Goal: Task Accomplishment & Management: Manage account settings

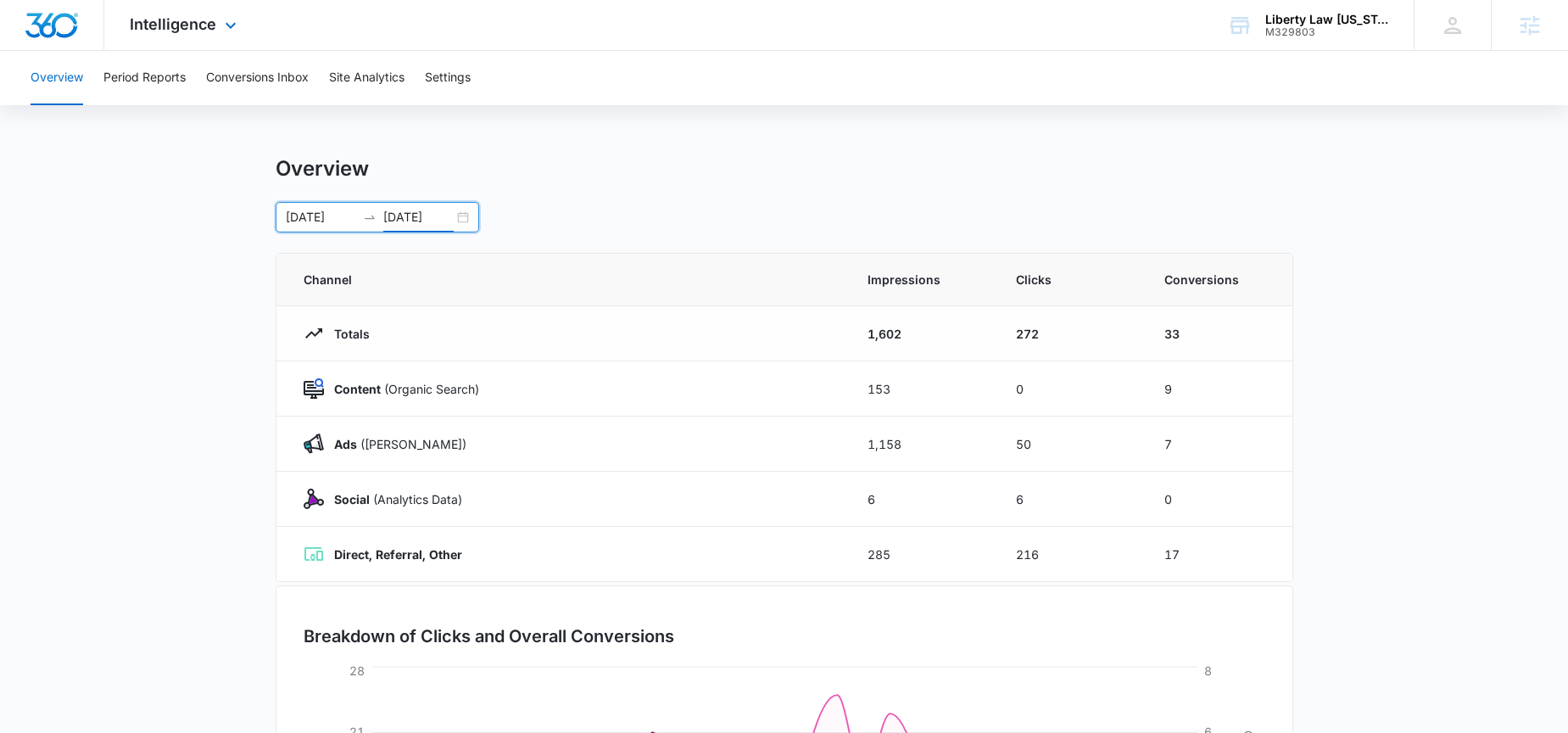
scroll to position [4, 0]
click at [209, 30] on span "Intelligence" at bounding box center [173, 24] width 86 height 17
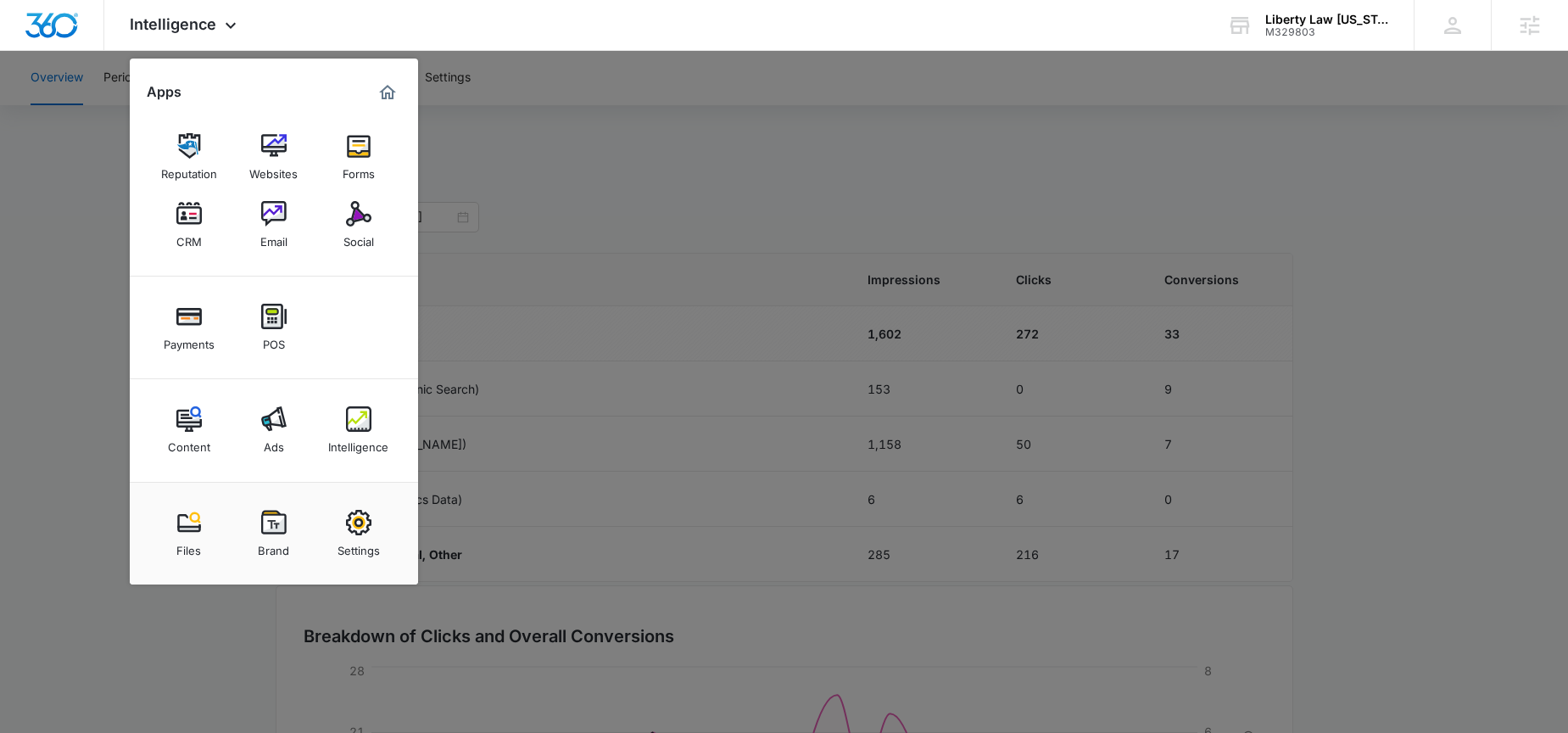
click at [790, 205] on div at bounding box center [784, 366] width 1568 height 733
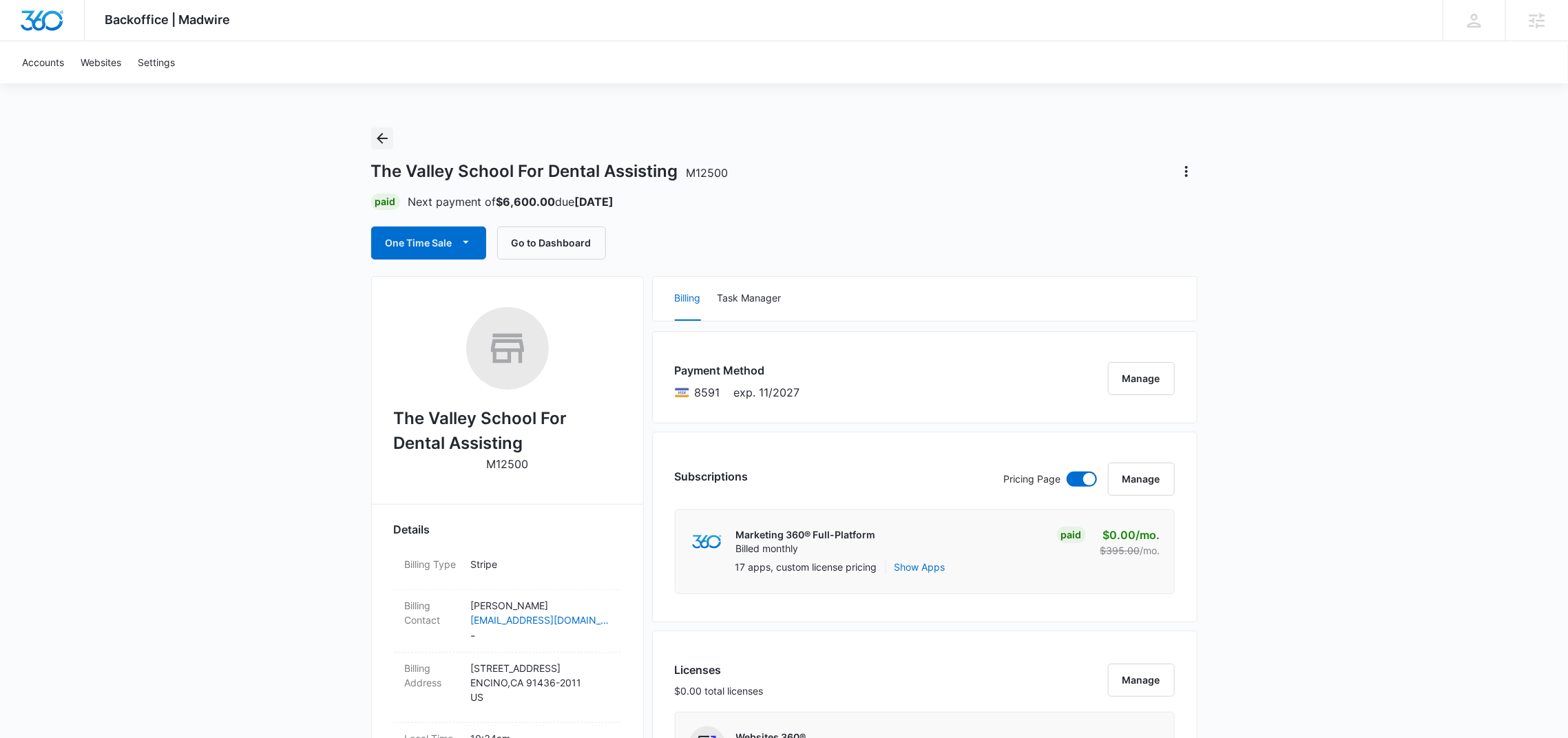
click at [383, 141] on icon "Back" at bounding box center [383, 138] width 16 height 16
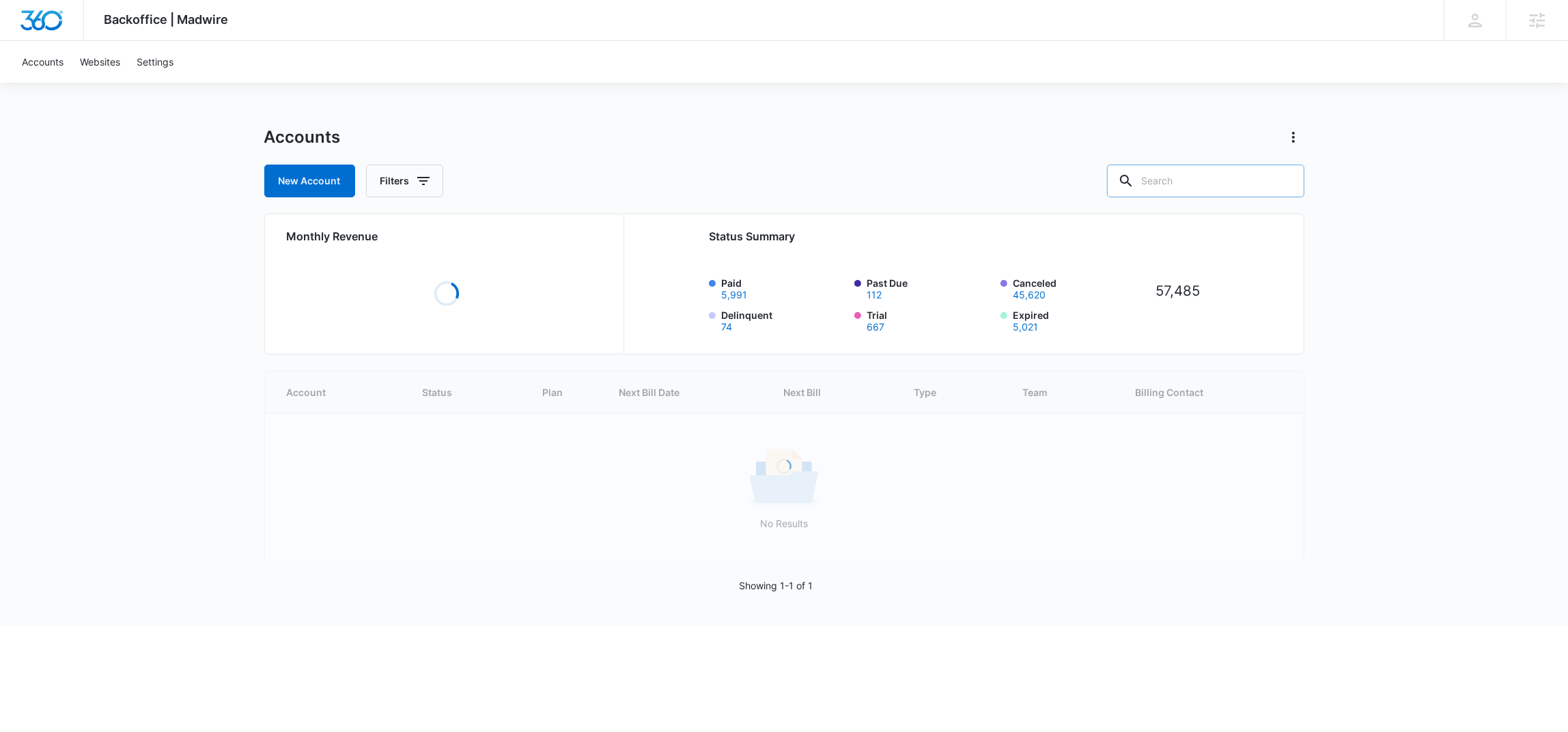
click at [1234, 189] on input "text" at bounding box center [1205, 181] width 197 height 32
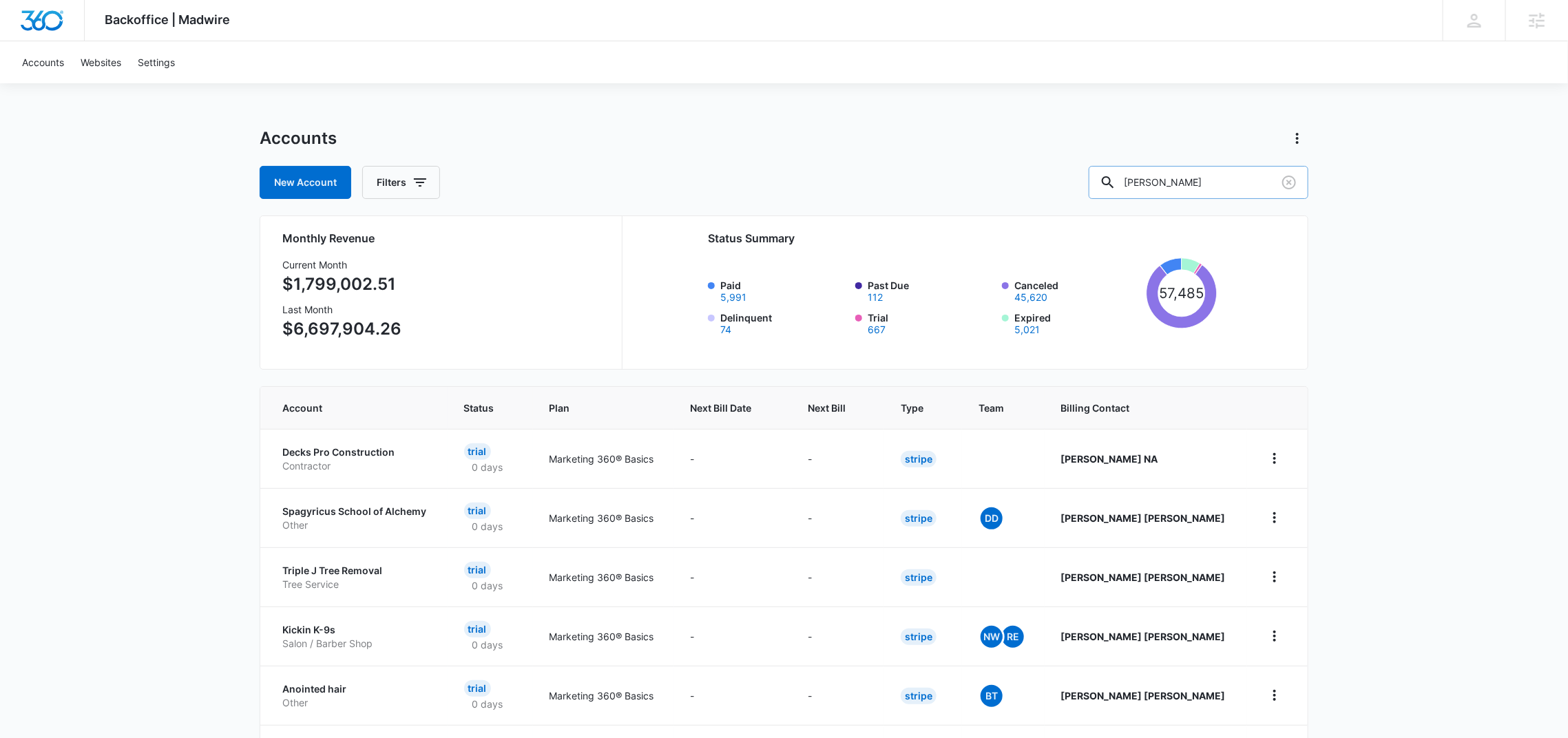
type input "loukonen"
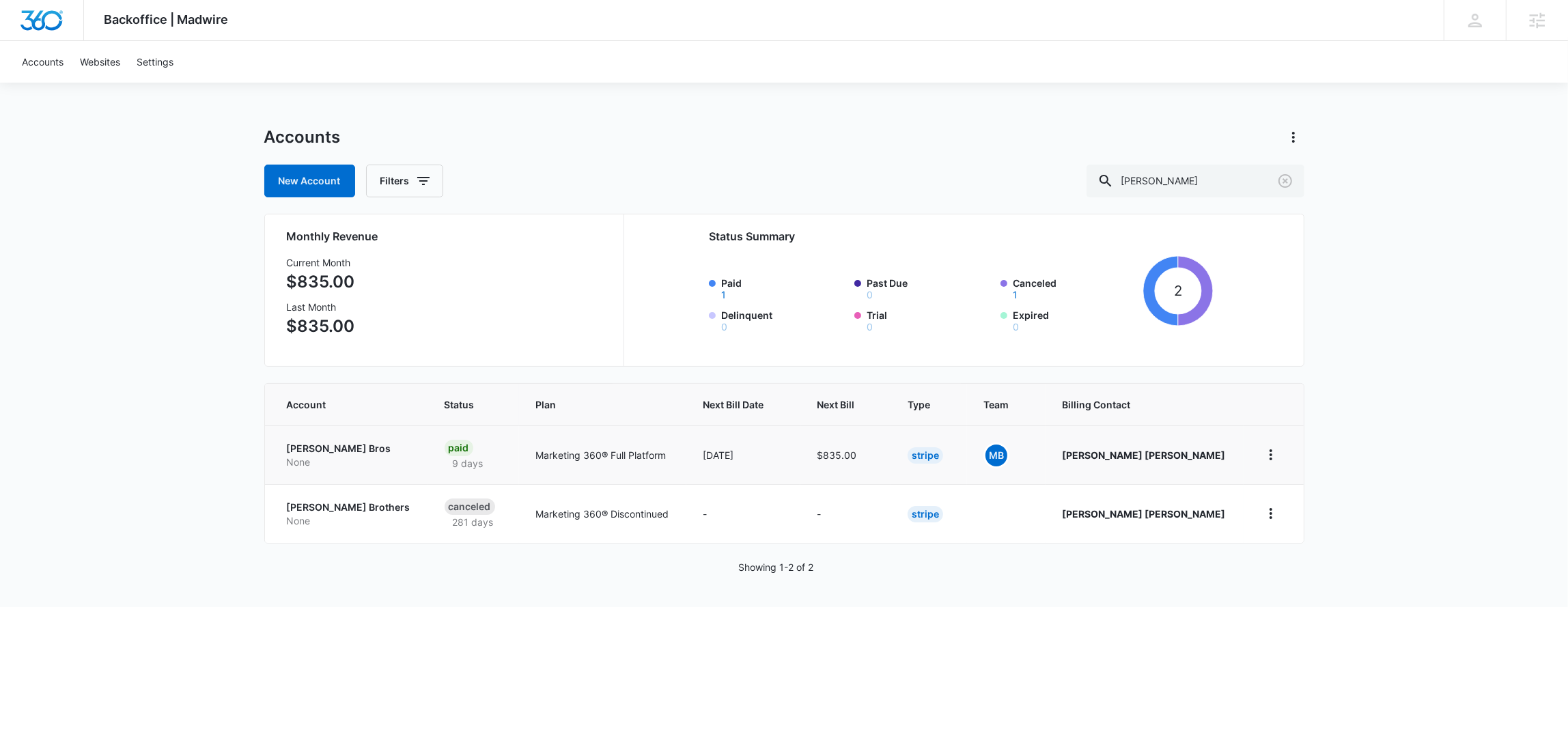
click at [329, 434] on td "Loukonen Bros None" at bounding box center [346, 455] width 163 height 59
click at [343, 445] on p "Loukonen Bros" at bounding box center [349, 449] width 125 height 14
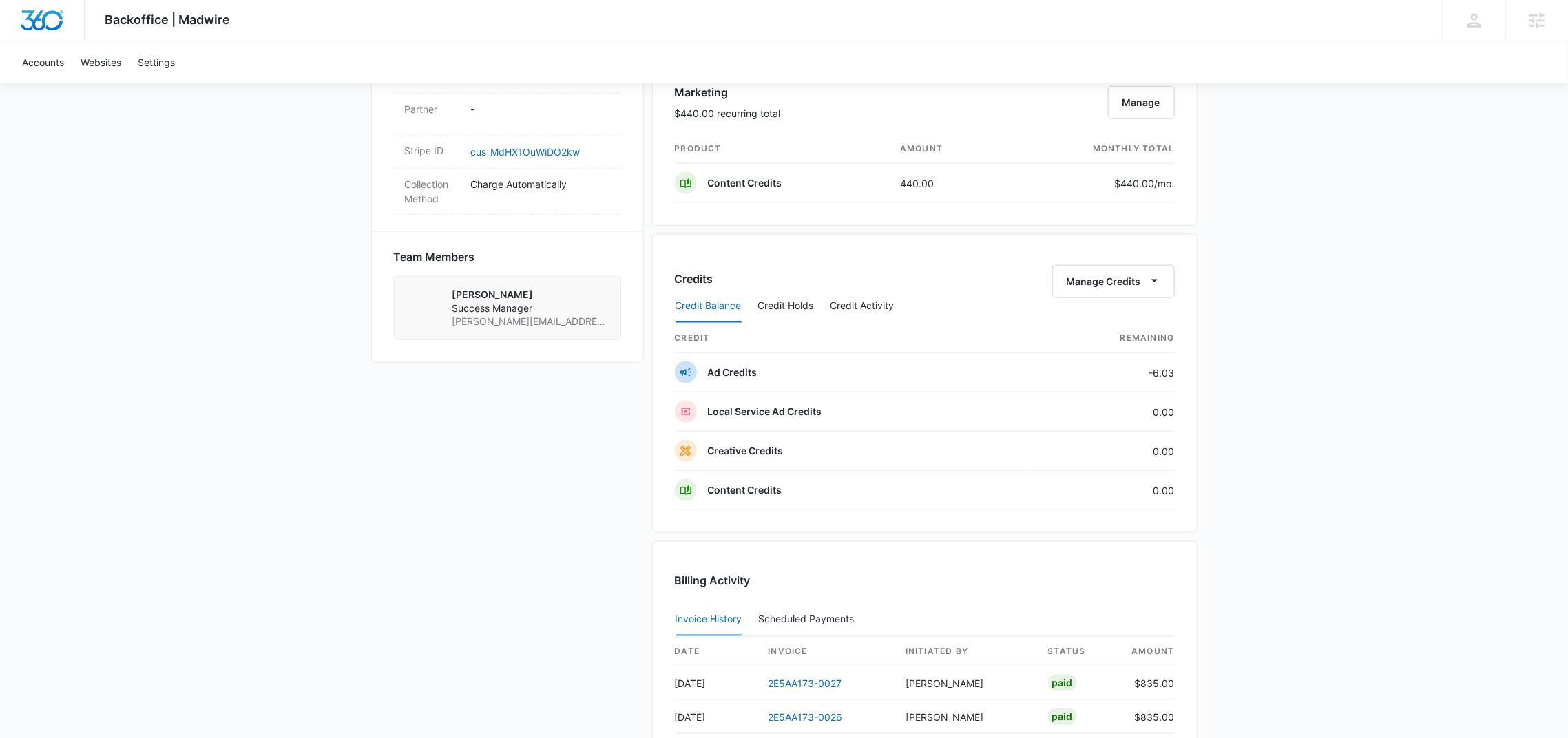
scroll to position [670, 0]
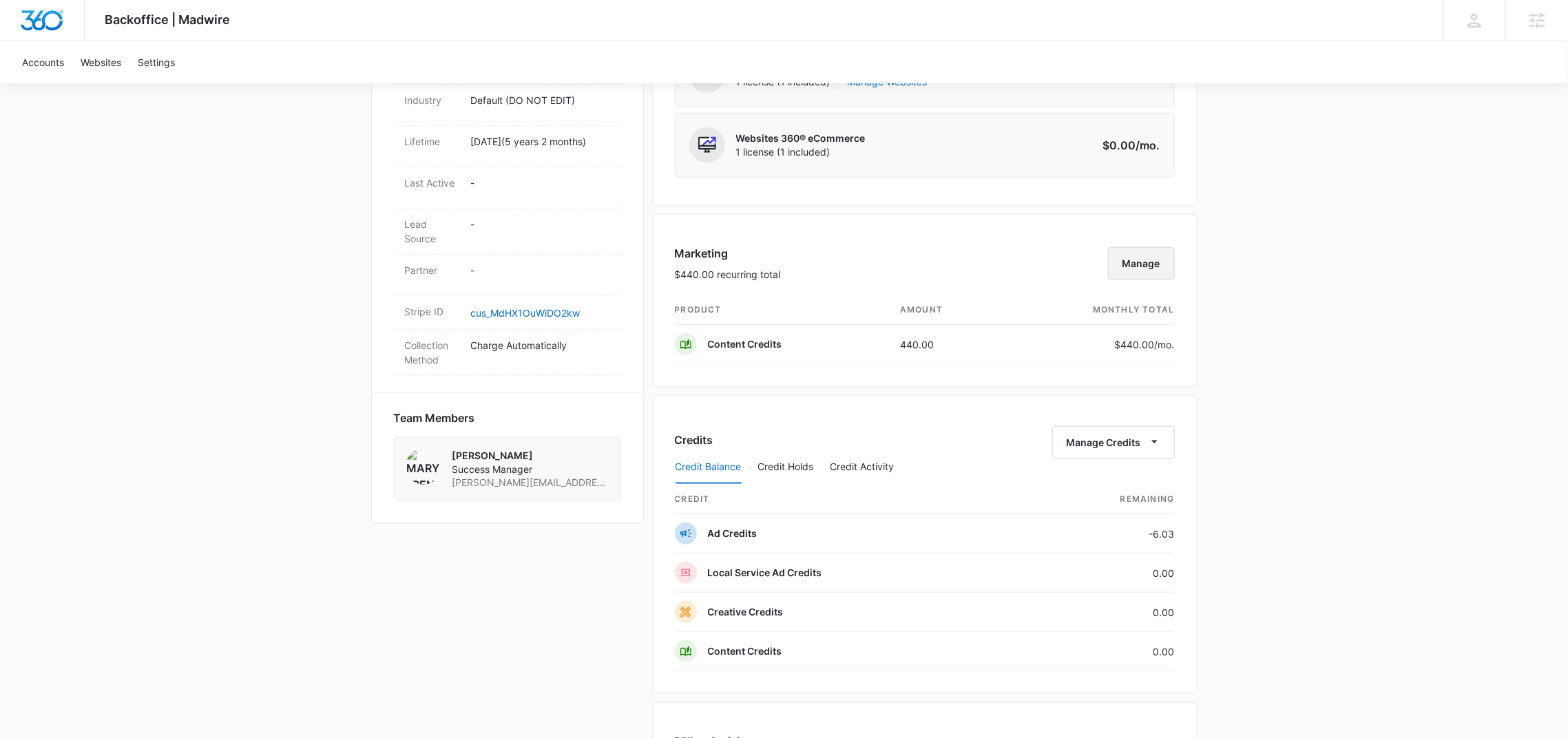
click at [1159, 269] on button "Manage" at bounding box center [1142, 263] width 67 height 33
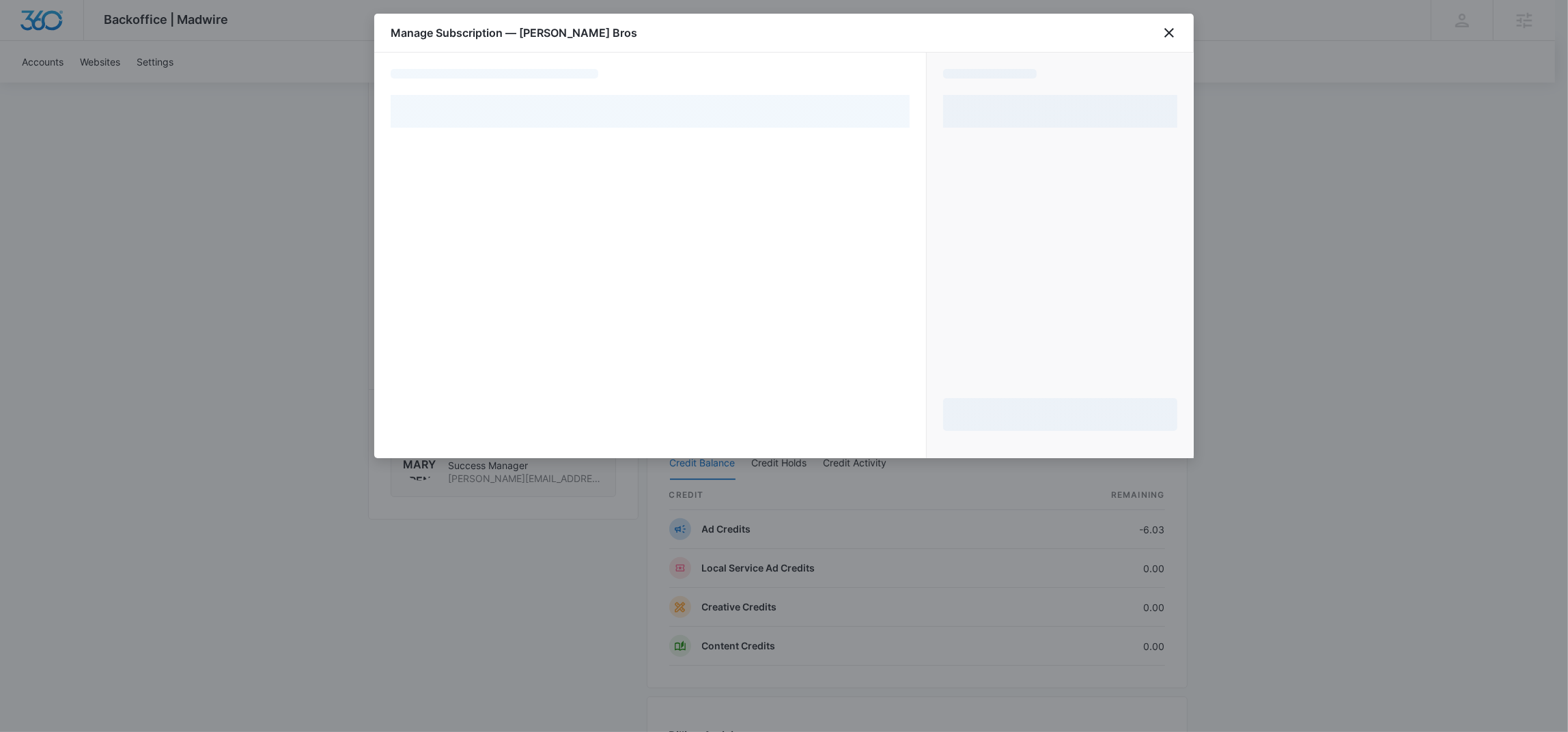
select select "pm_1MtExKA4n8RTgNjUJkvfFEi3"
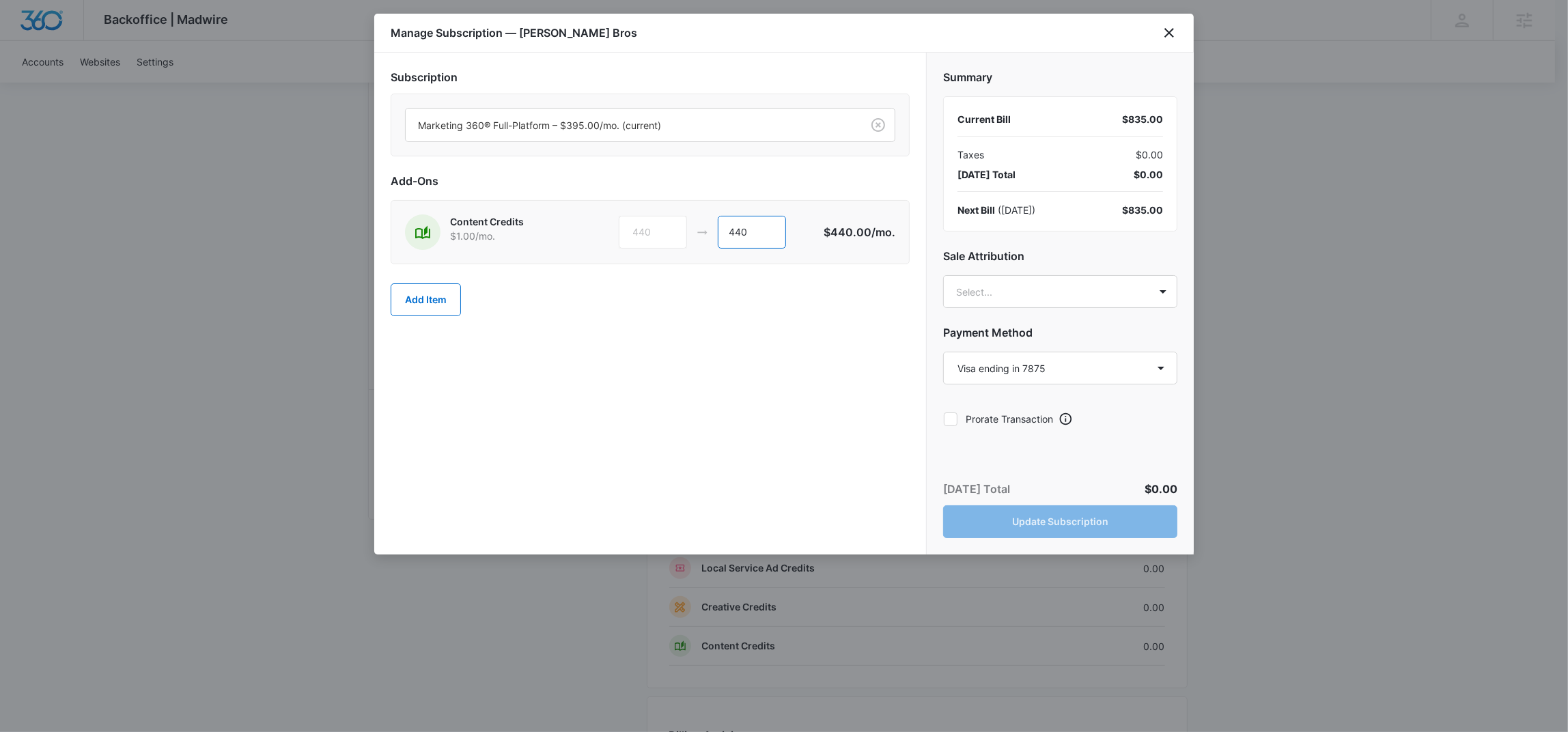
click at [766, 227] on input "440" at bounding box center [752, 232] width 69 height 32
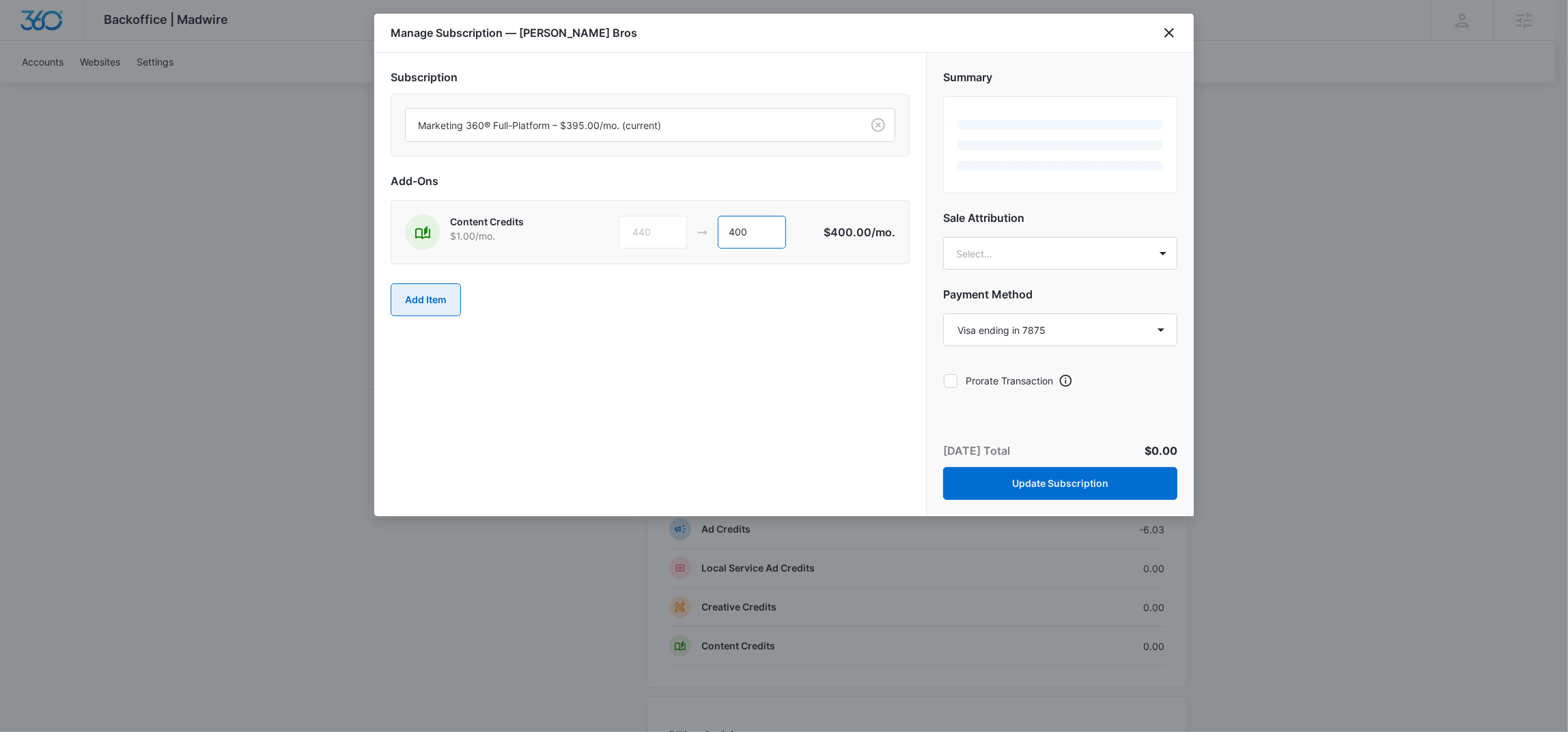
type input "400"
click at [432, 297] on button "Add Item" at bounding box center [425, 300] width 70 height 32
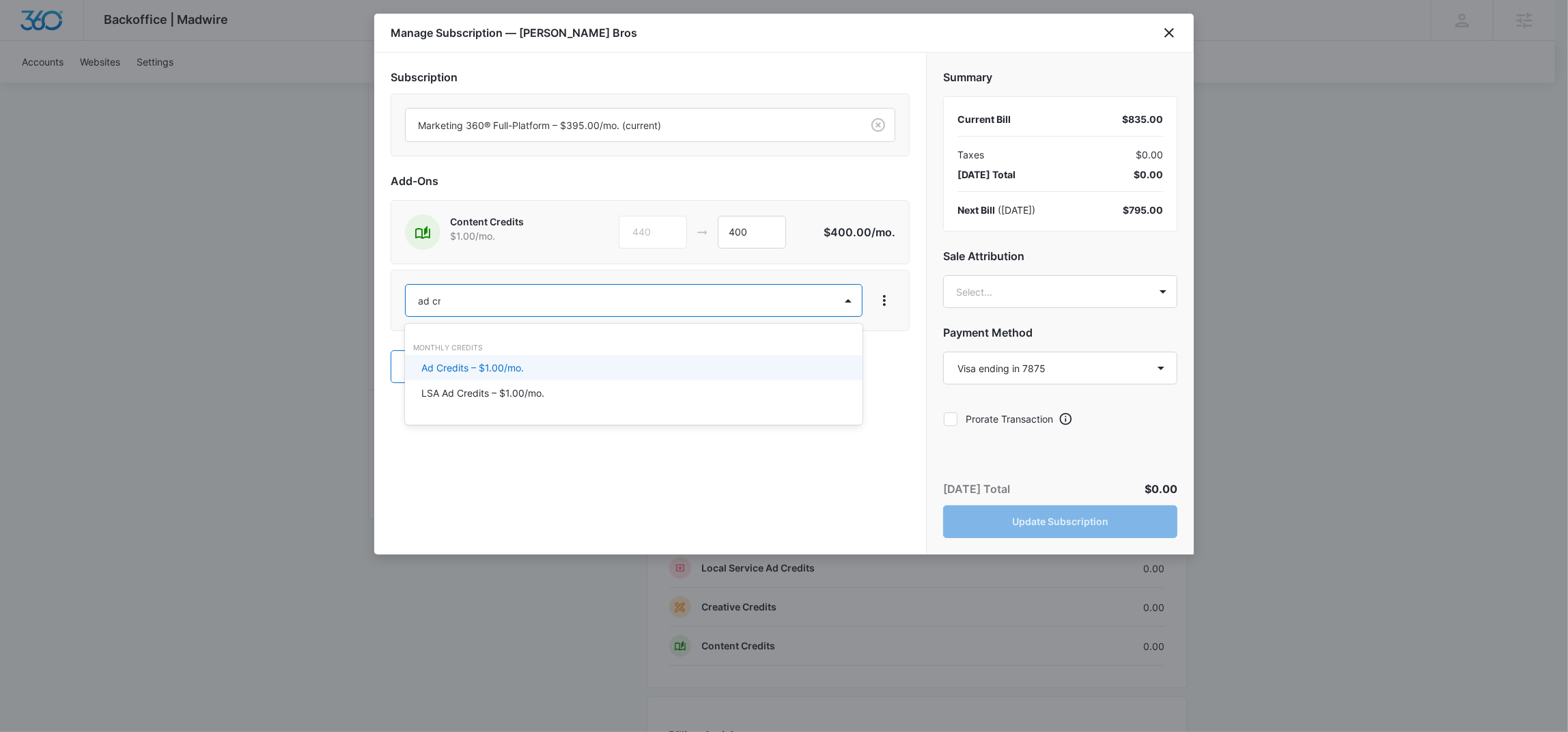
type input "ad cre"
click at [497, 365] on p "Ad Credits – $1.00/mo." at bounding box center [472, 367] width 103 height 14
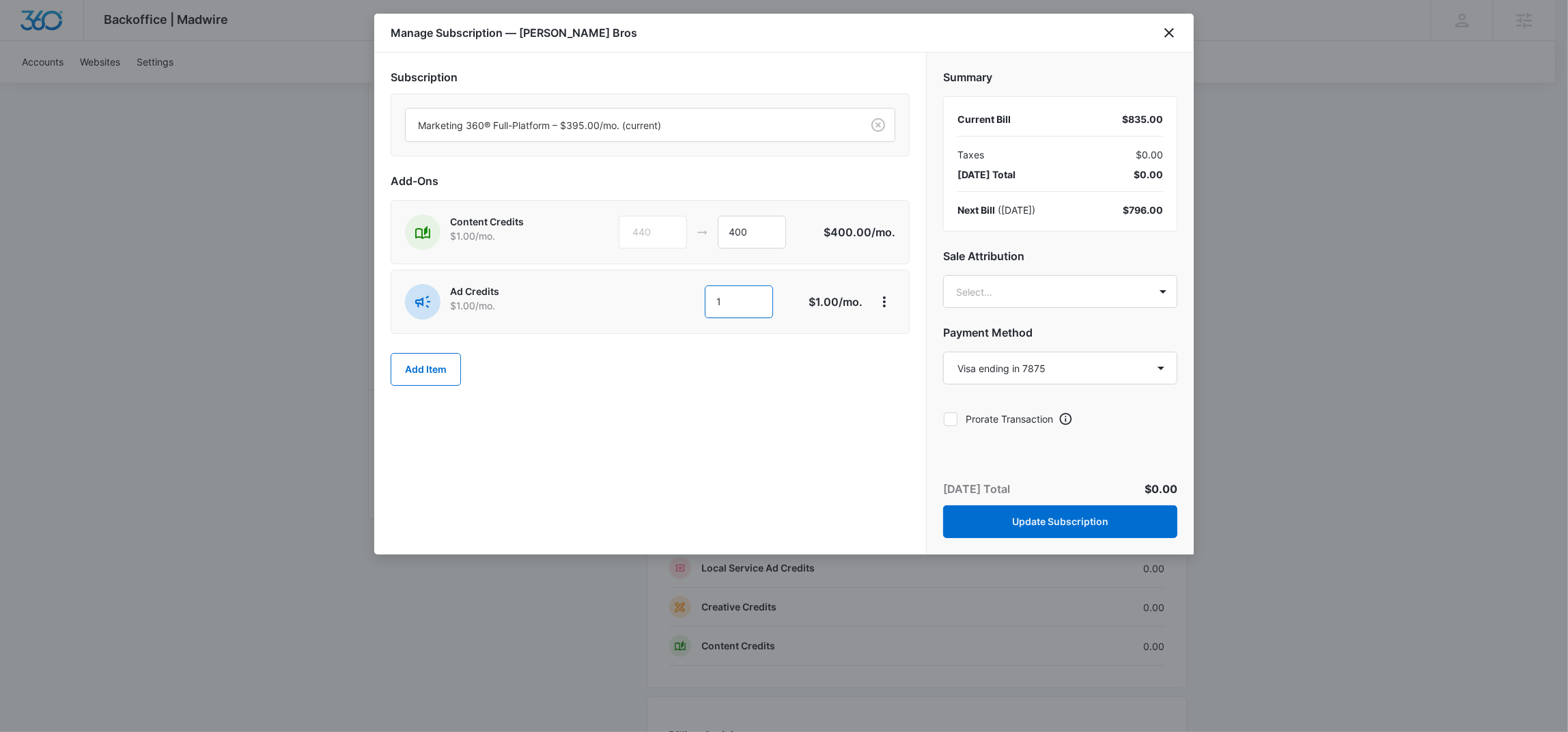
drag, startPoint x: 773, startPoint y: 302, endPoint x: 578, endPoint y: 288, distance: 195.5
click at [578, 288] on div "Ad Credits $1.00 /mo. 1 1" at bounding box center [601, 302] width 393 height 35
type input "40"
click at [1062, 303] on body "Backoffice | Madwire Apps Settings Mary Brenton mary.brenton@madwire.com My Pro…" at bounding box center [784, 279] width 1568 height 1887
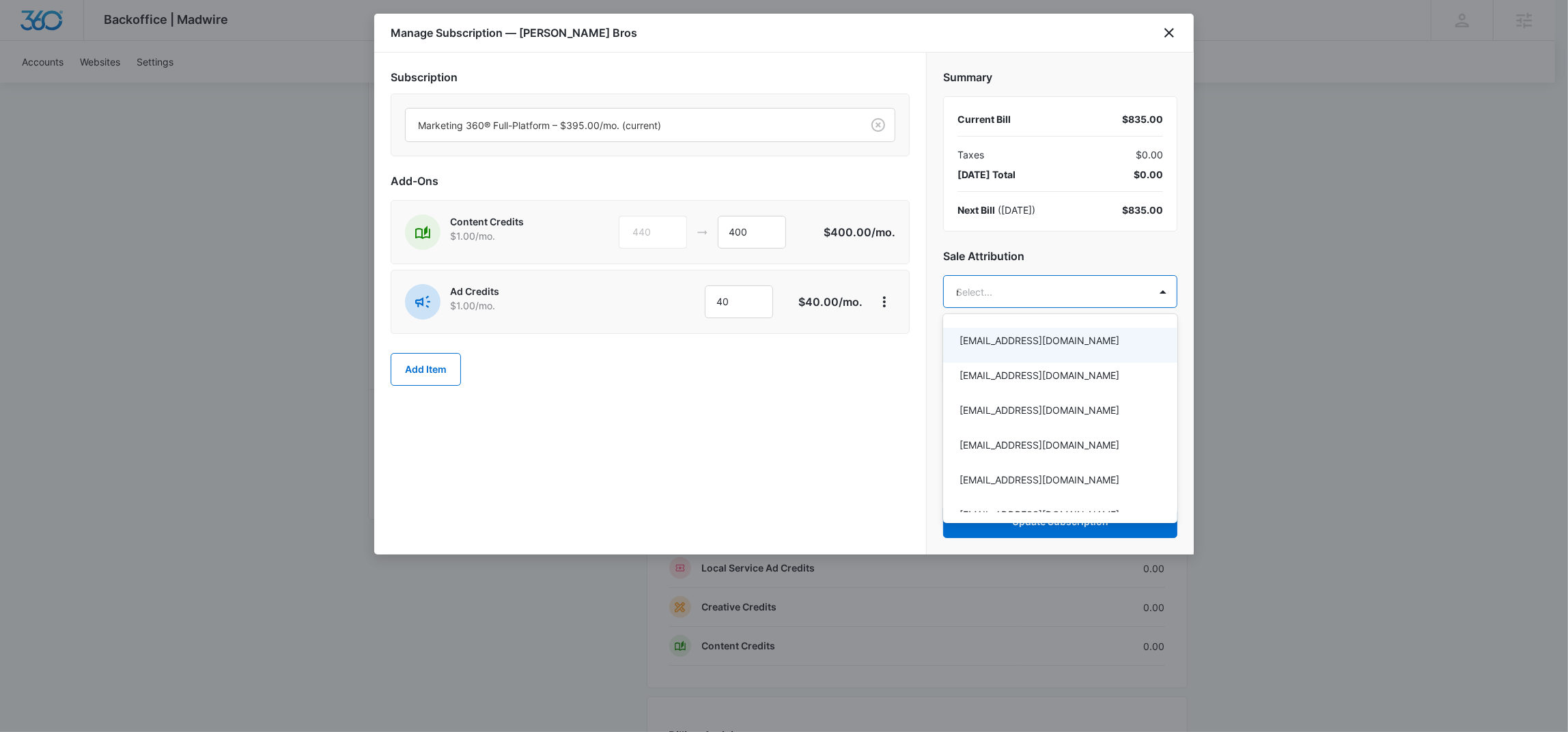
type input "mary"
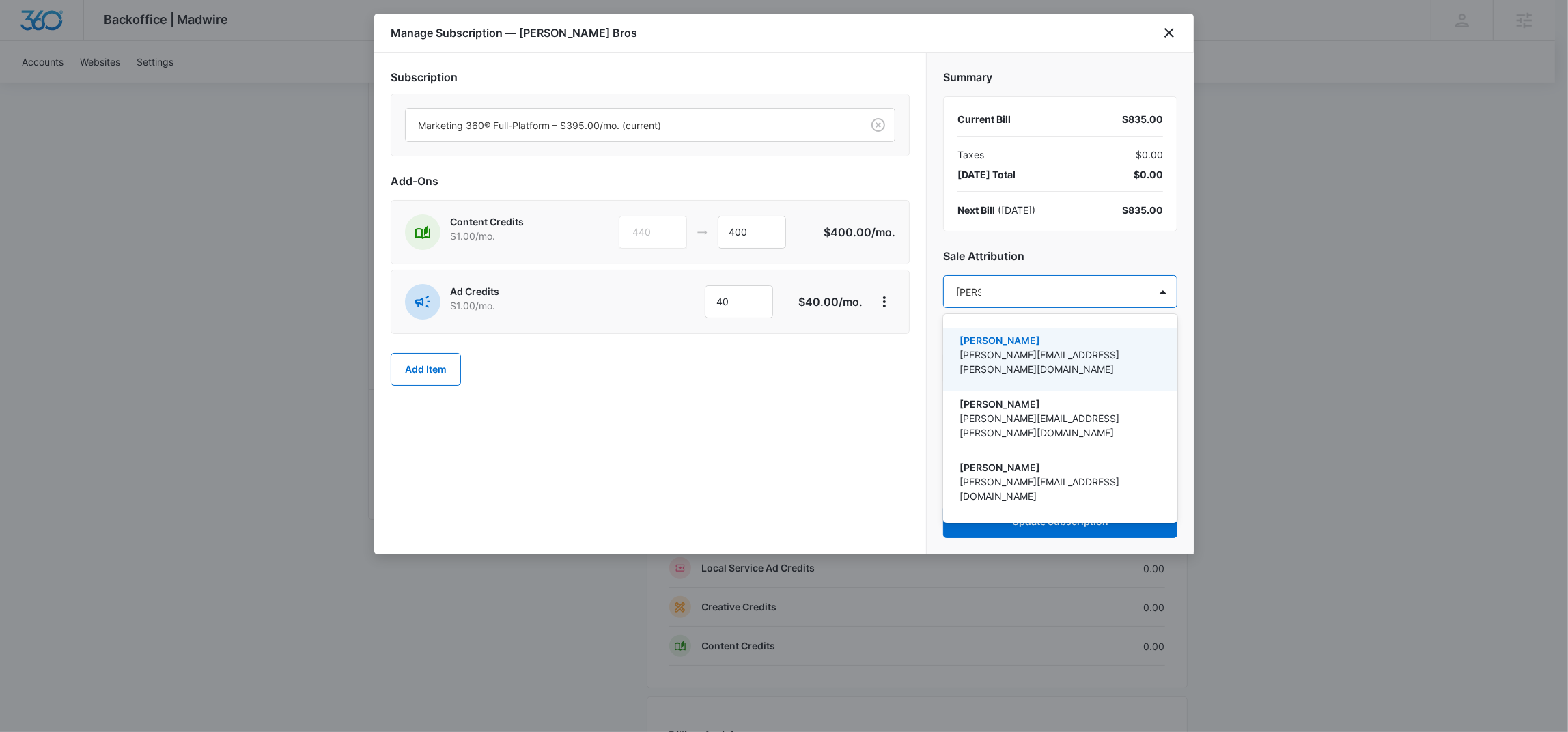
click at [1086, 348] on p "mary.brenton@madwire.com" at bounding box center [1058, 362] width 198 height 29
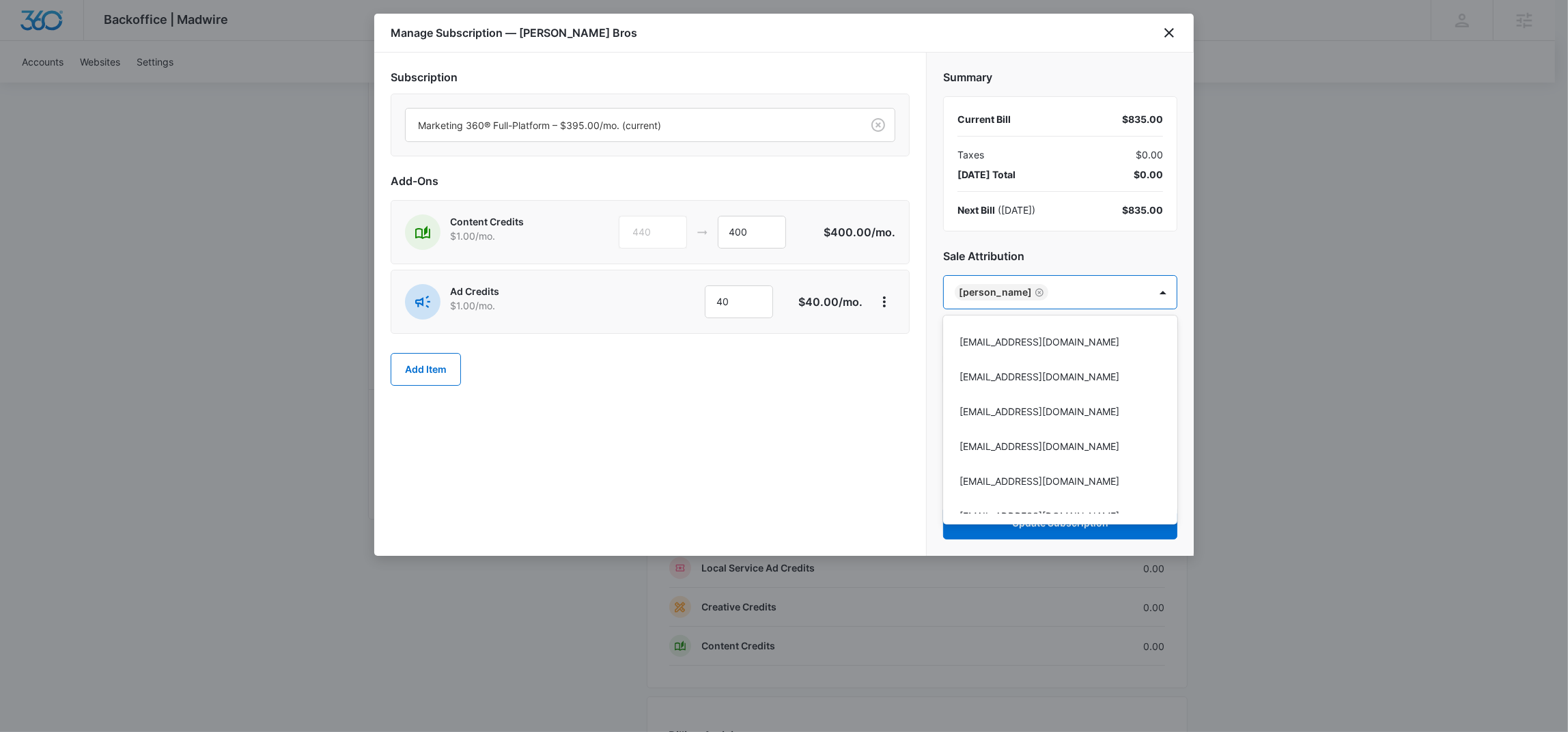
click at [851, 505] on div at bounding box center [784, 366] width 1568 height 732
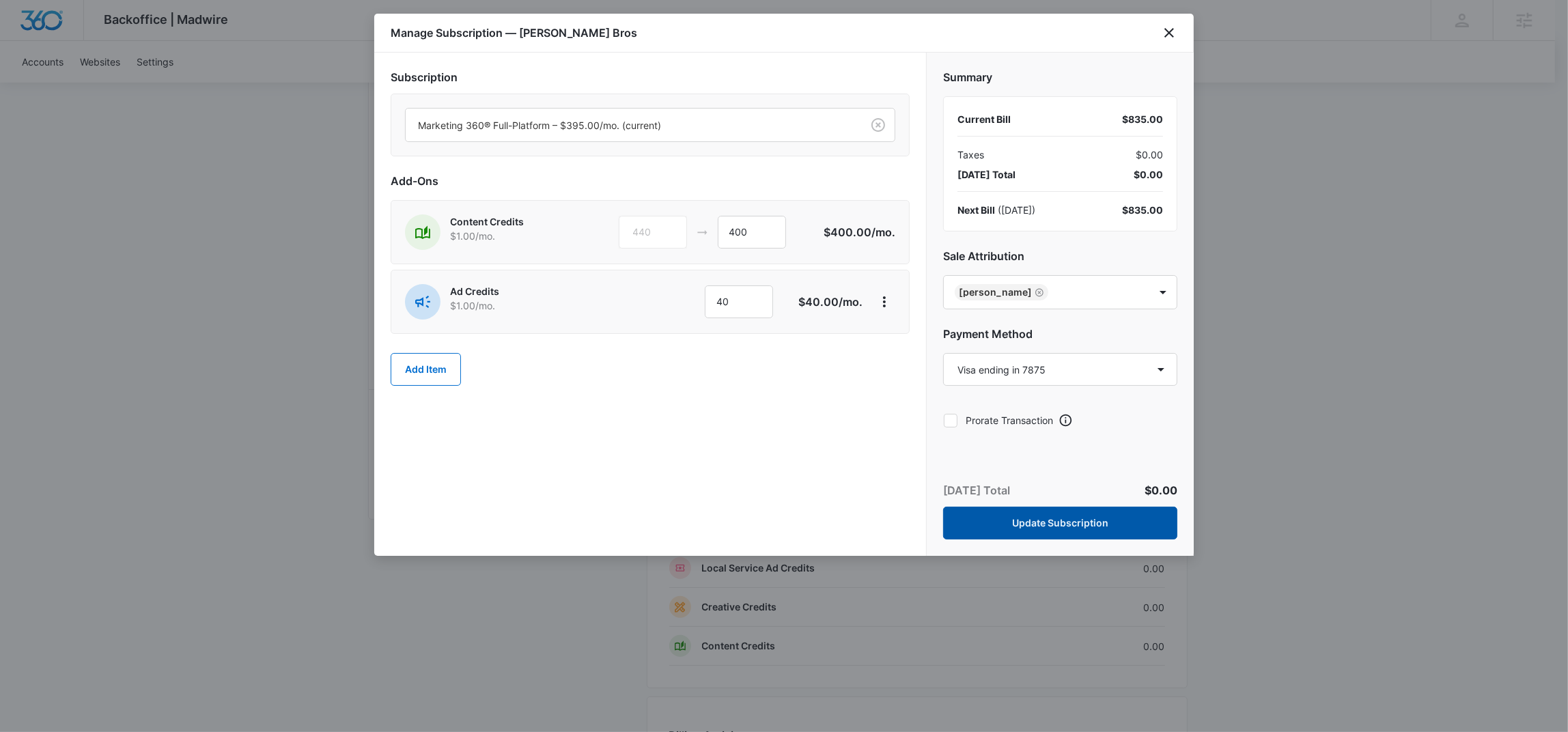
click at [990, 517] on button "Update Subscription" at bounding box center [1060, 523] width 234 height 32
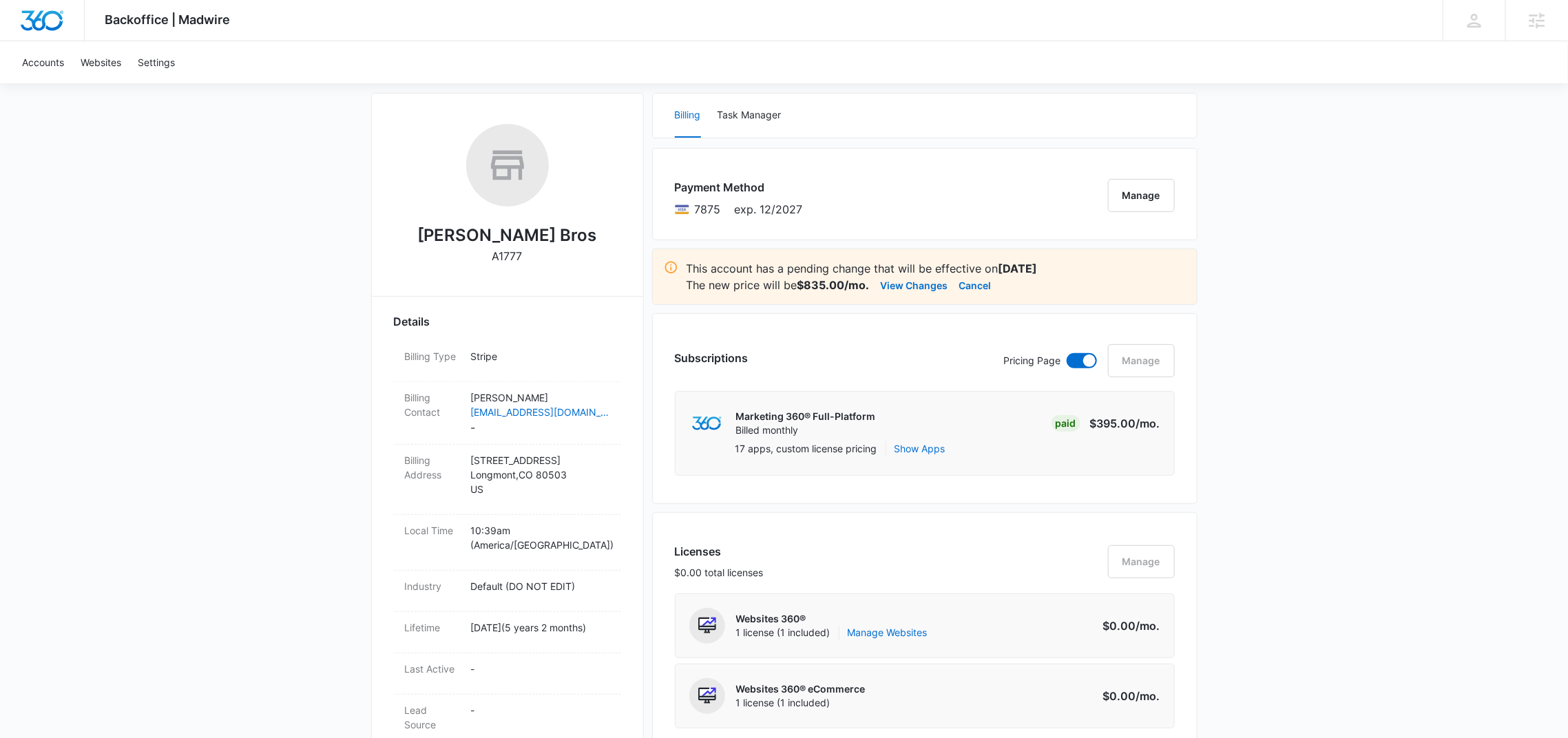
scroll to position [103, 0]
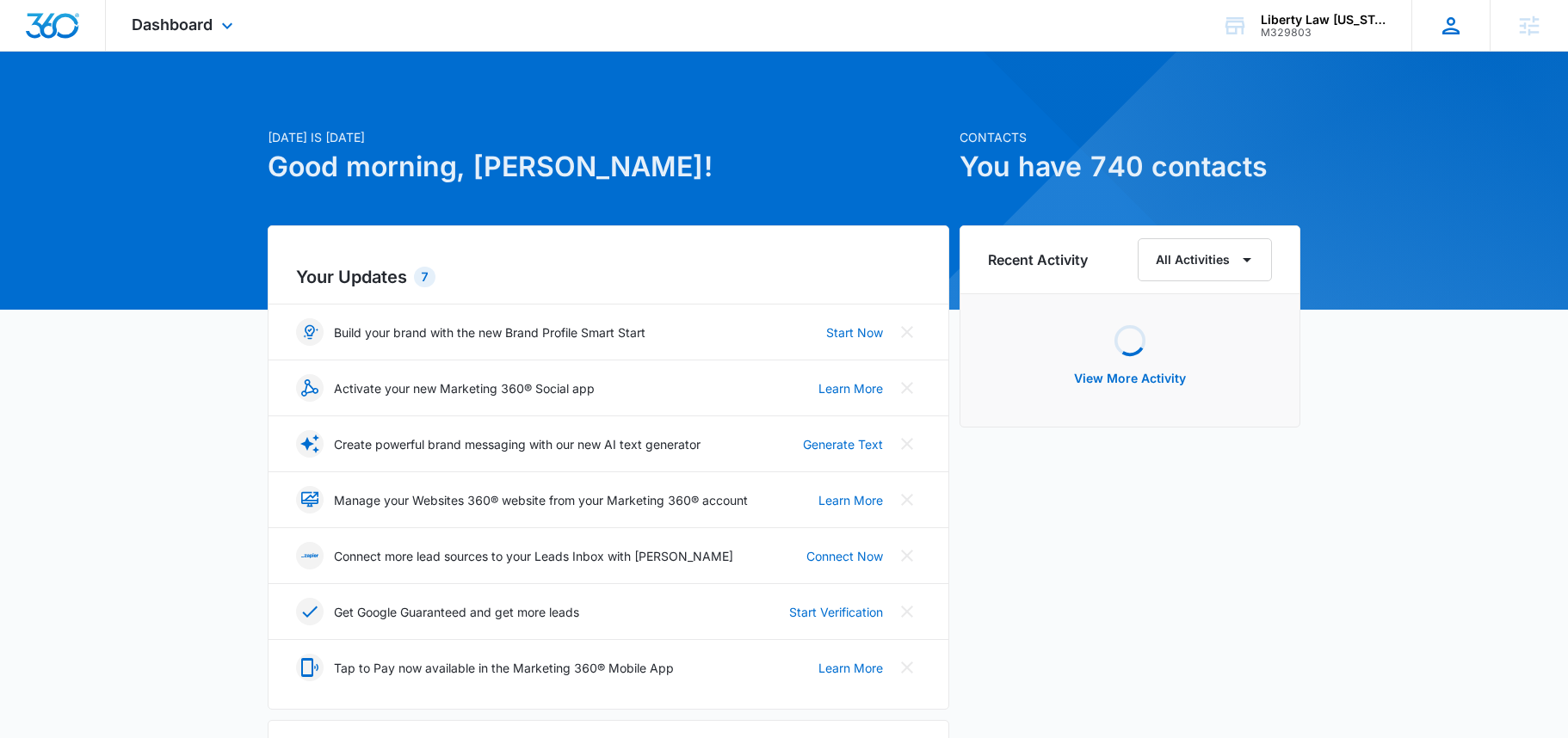
click at [1448, 29] on icon at bounding box center [1451, 26] width 18 height 18
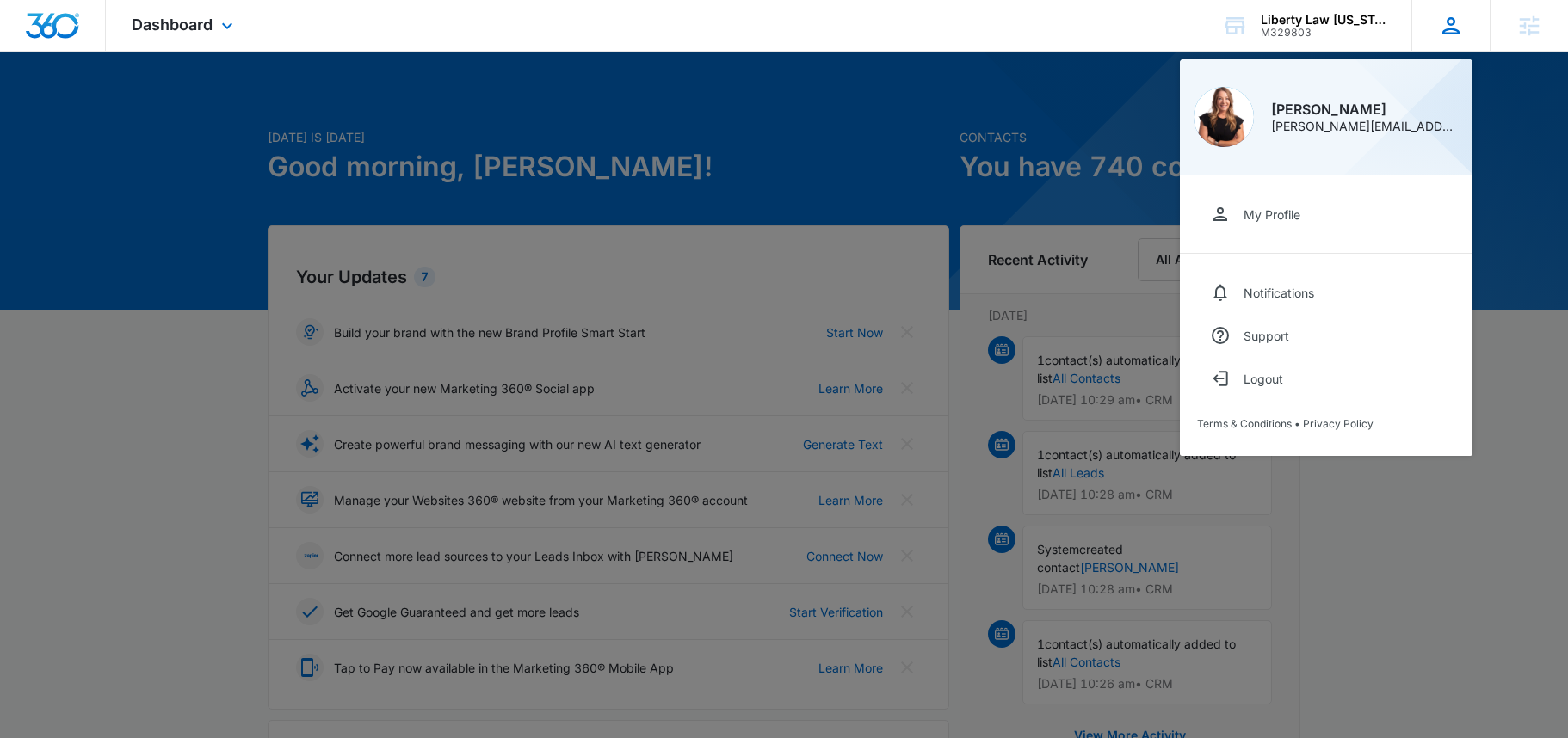
click at [1448, 29] on icon at bounding box center [1451, 26] width 18 height 18
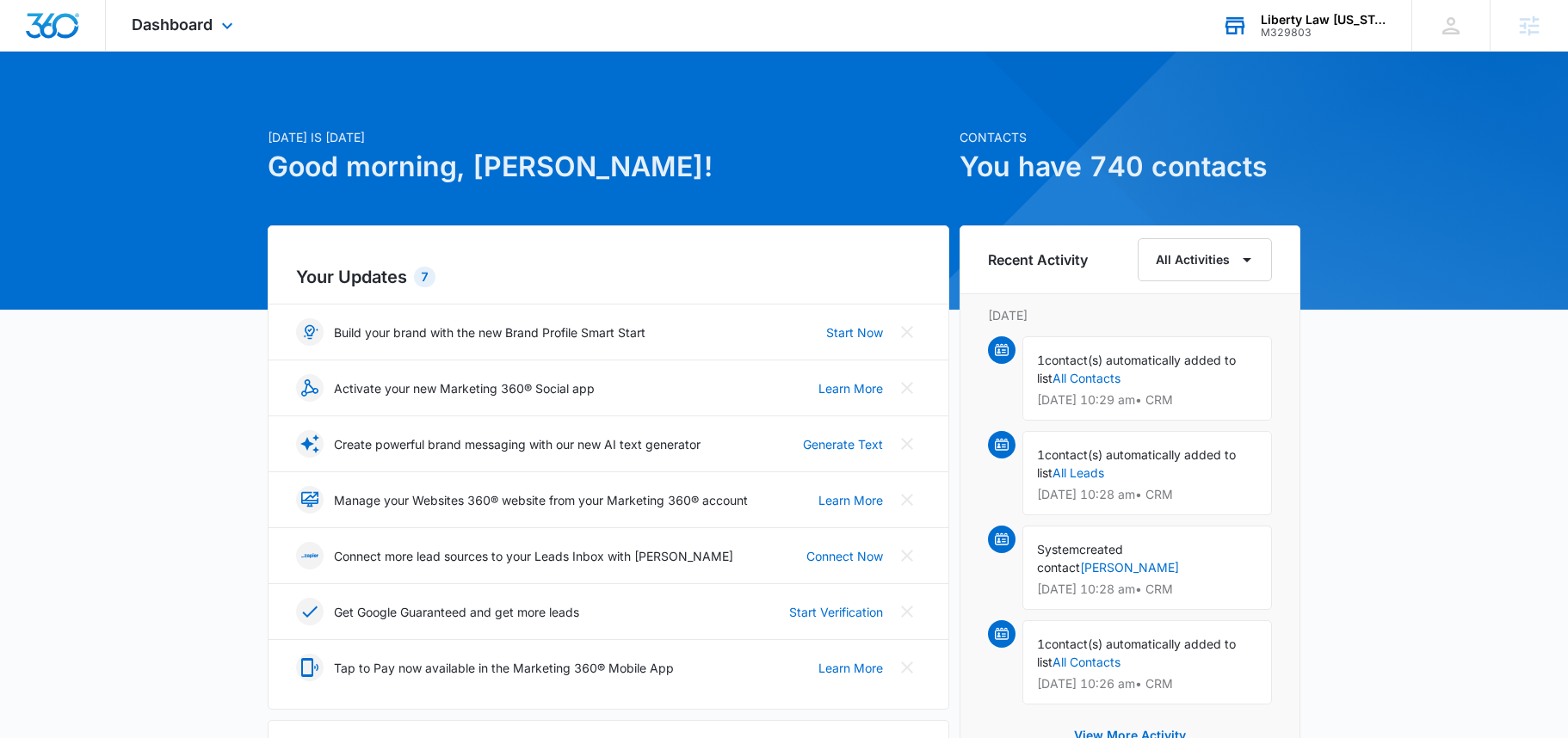
click at [1312, 29] on div "M329803" at bounding box center [1323, 33] width 126 height 12
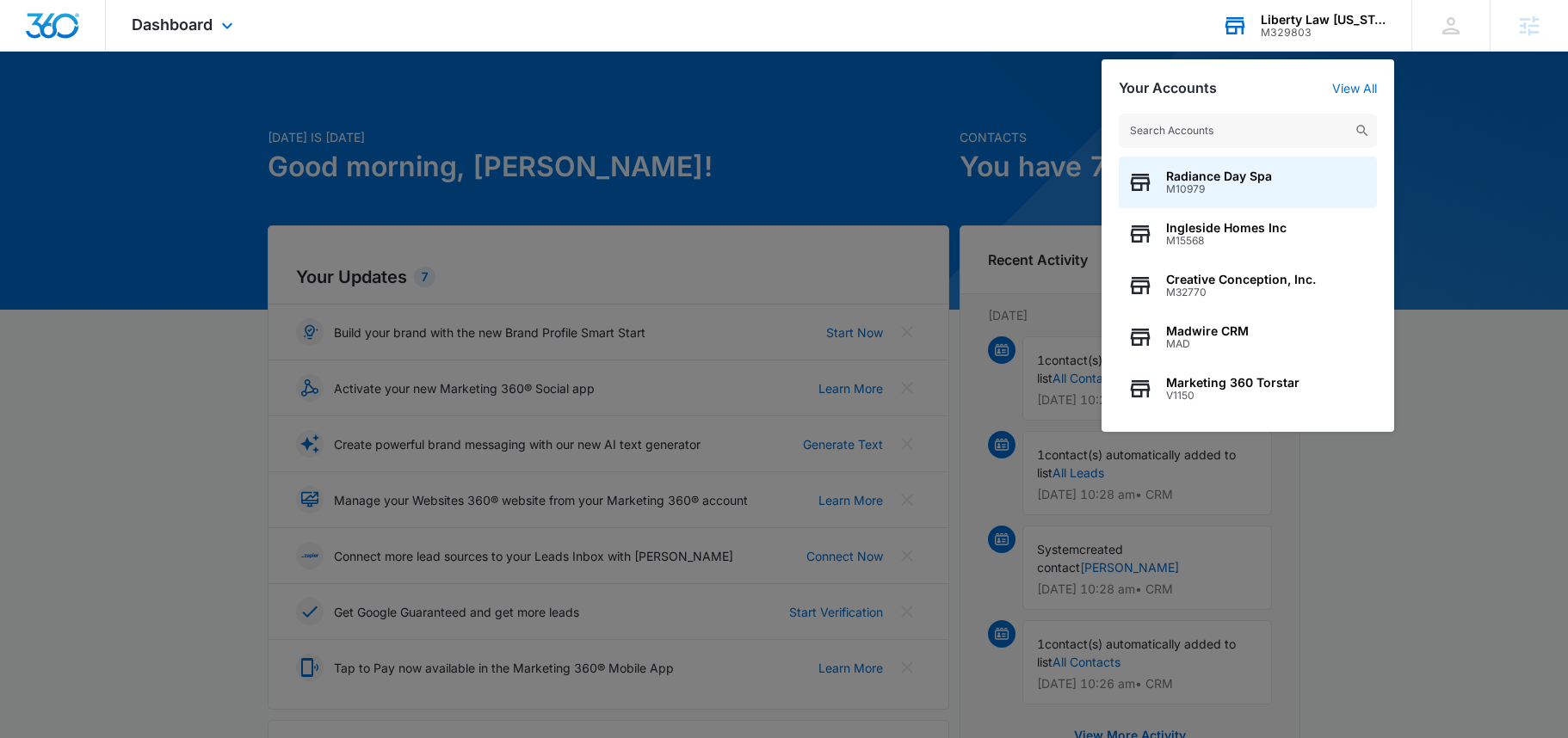
click at [1258, 134] on input "text" at bounding box center [1248, 130] width 259 height 34
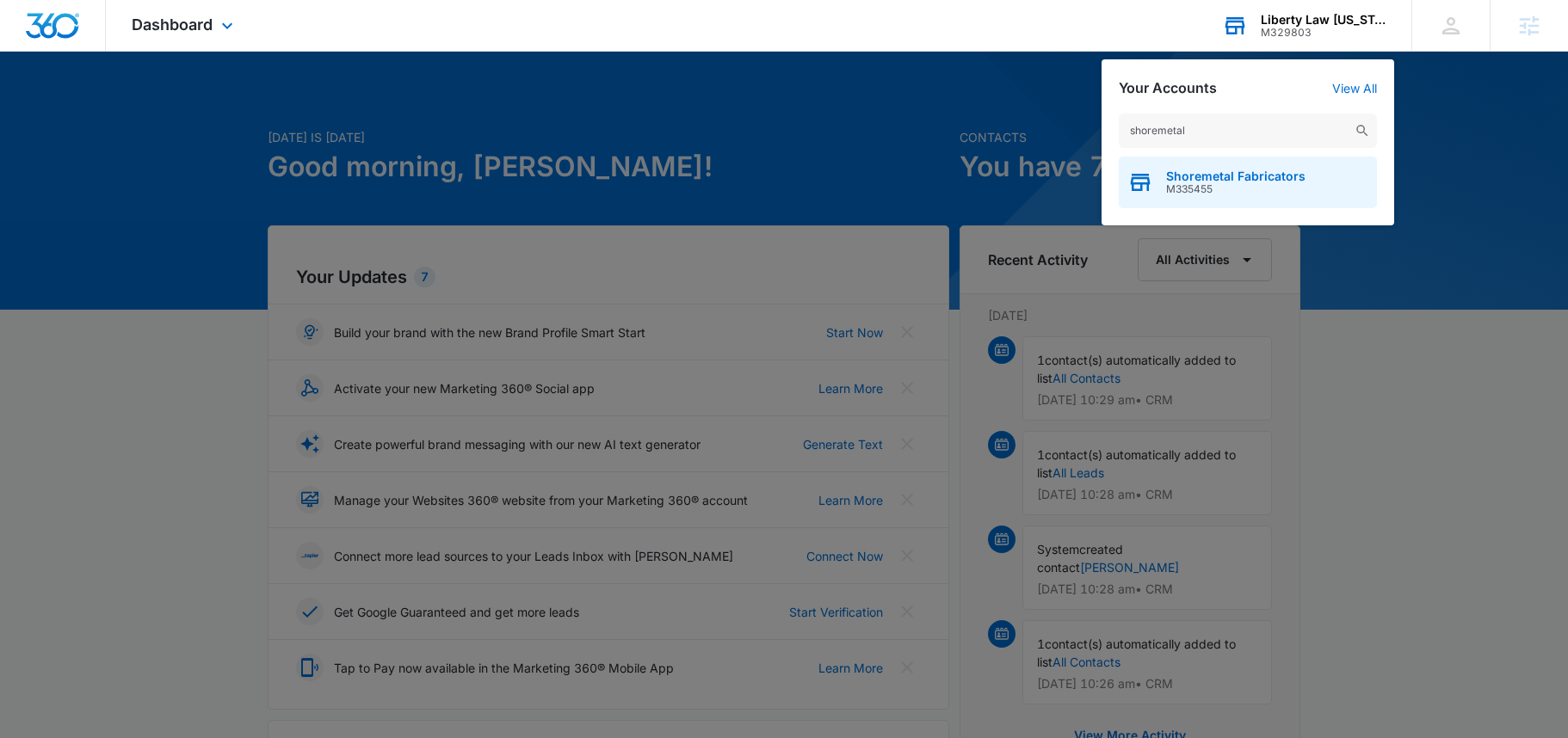
type input "shoremetal"
click at [1255, 178] on span "Shoremetal Fabricators" at bounding box center [1236, 176] width 140 height 14
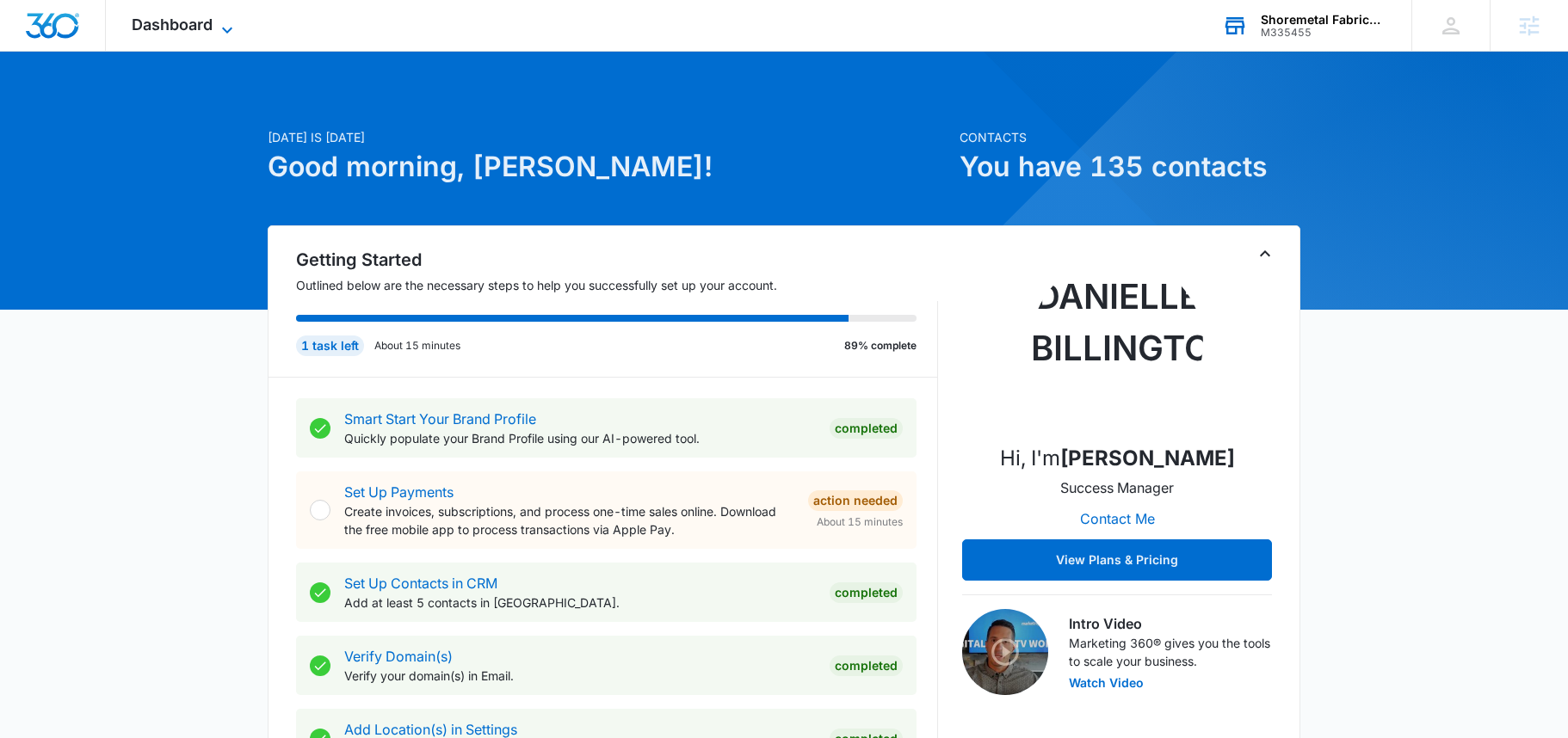
click at [175, 25] on span "Dashboard" at bounding box center [172, 24] width 81 height 18
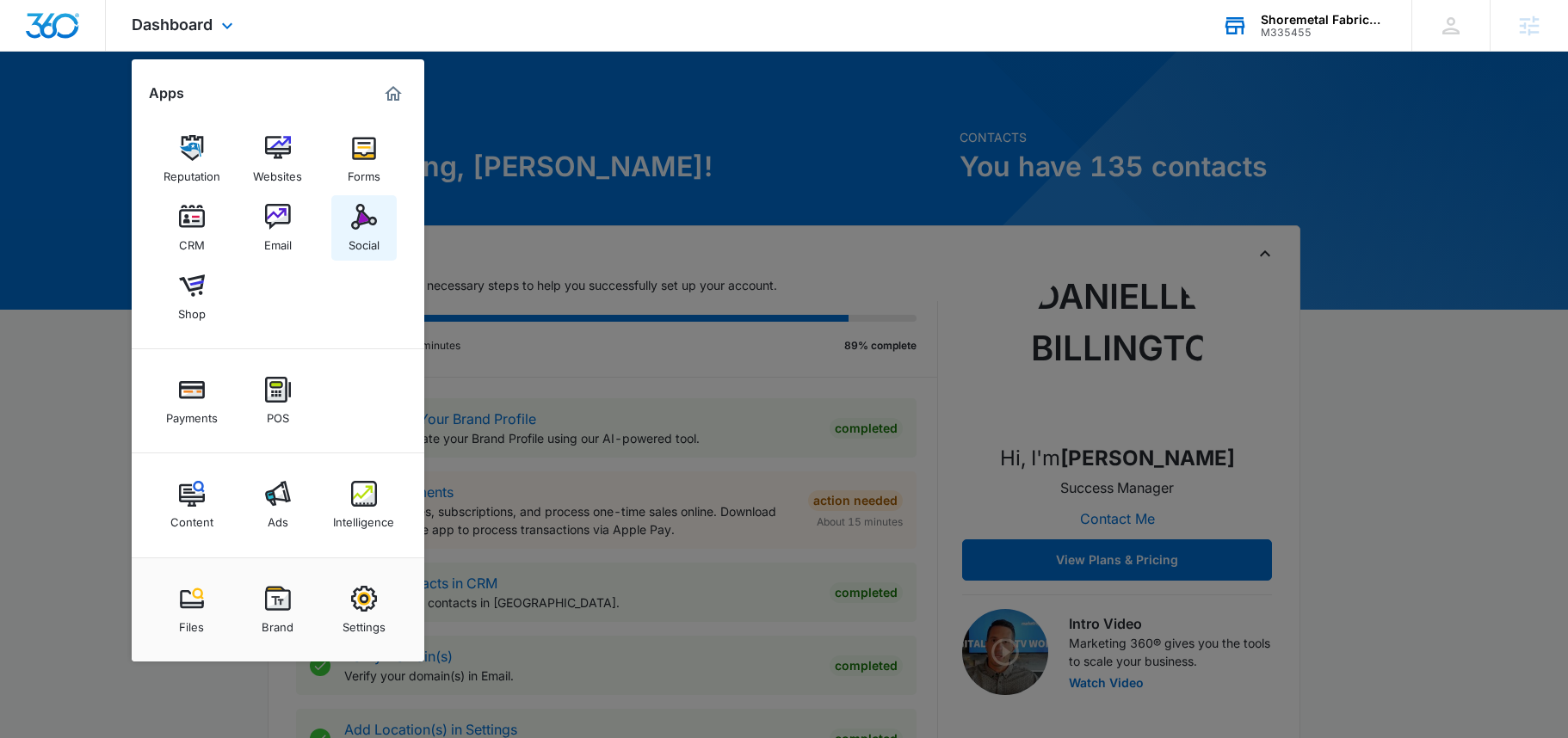
click at [375, 236] on div "Social" at bounding box center [364, 241] width 31 height 22
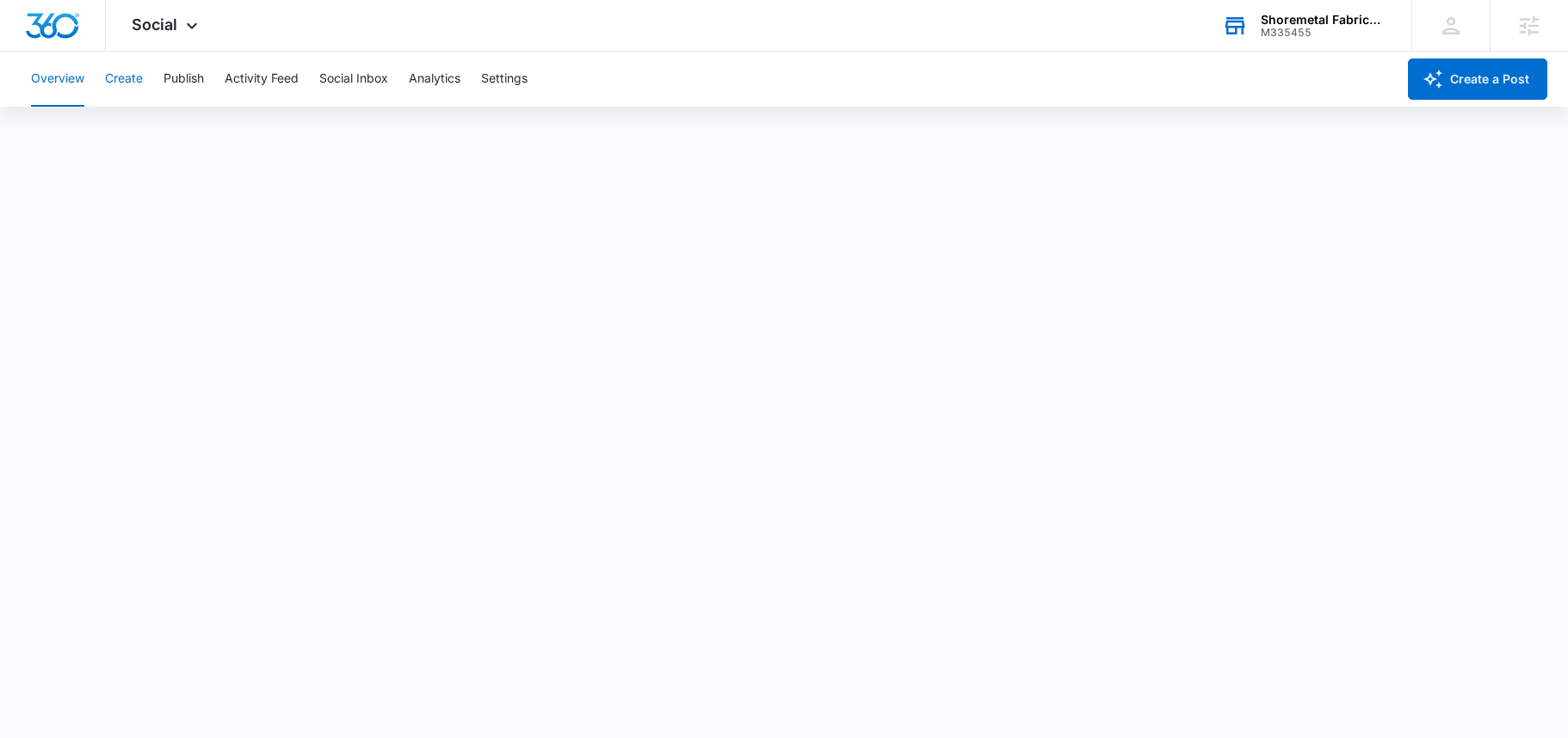
click at [134, 72] on button "Create" at bounding box center [124, 79] width 38 height 55
click at [64, 81] on button "Overview" at bounding box center [57, 79] width 53 height 55
click at [521, 80] on button "Settings" at bounding box center [504, 79] width 47 height 55
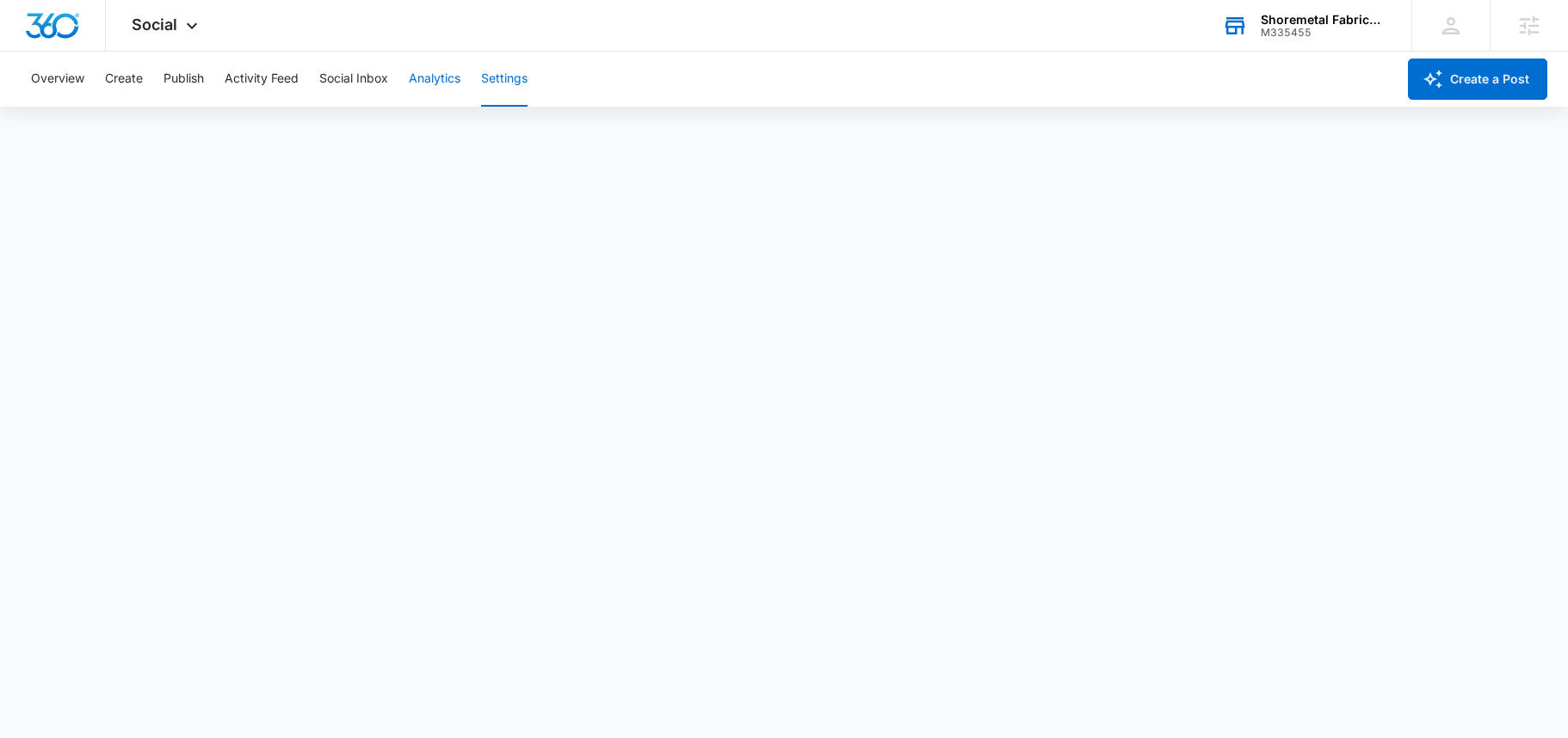
click at [453, 85] on button "Analytics" at bounding box center [435, 79] width 52 height 55
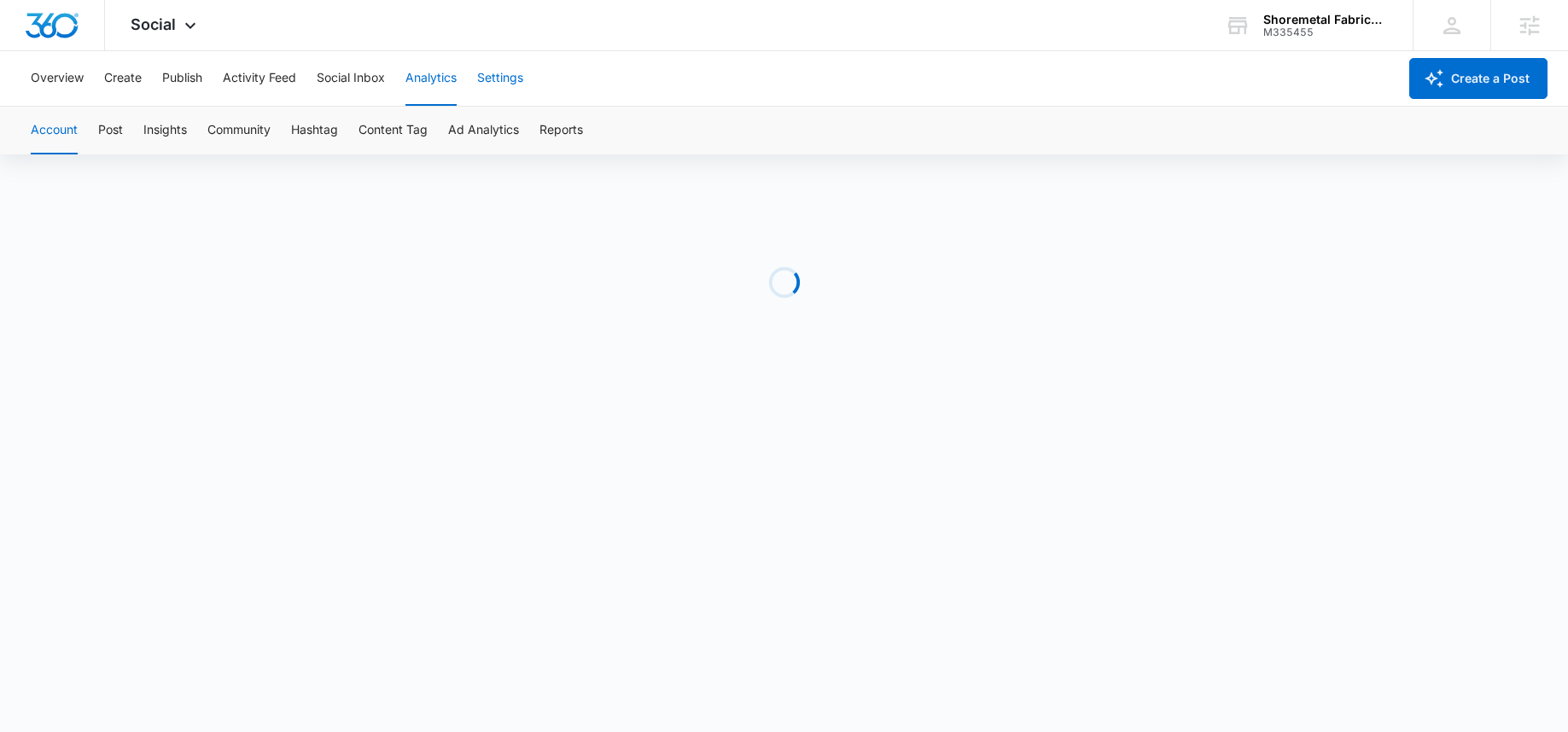
click at [511, 74] on button "Settings" at bounding box center [500, 78] width 46 height 54
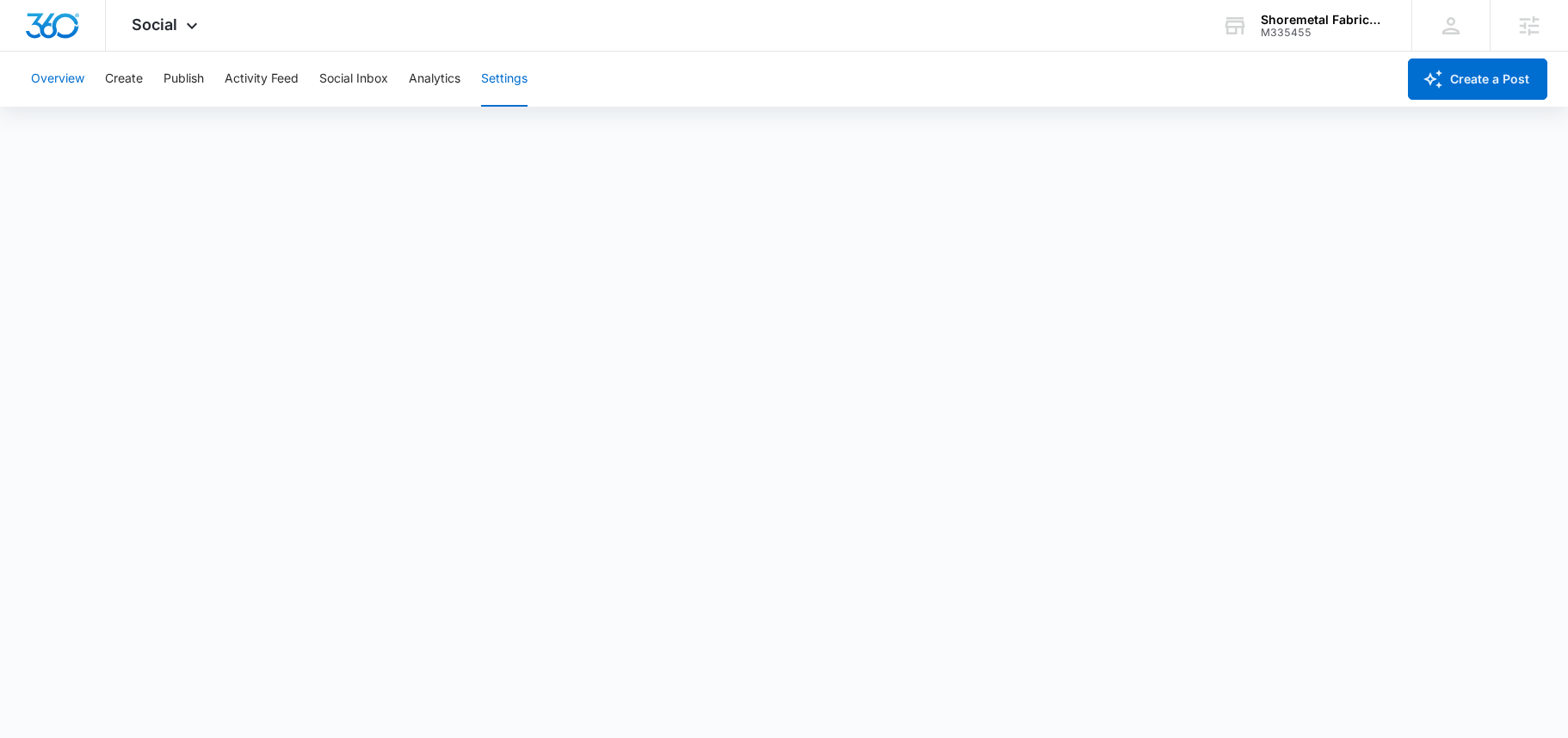
click at [53, 73] on button "Overview" at bounding box center [57, 79] width 53 height 55
click at [41, 80] on button "Overview" at bounding box center [57, 79] width 53 height 55
click at [134, 73] on button "Create" at bounding box center [124, 79] width 38 height 55
drag, startPoint x: 52, startPoint y: 65, endPoint x: 126, endPoint y: 75, distance: 74.7
click at [52, 65] on button "Overview" at bounding box center [57, 79] width 53 height 55
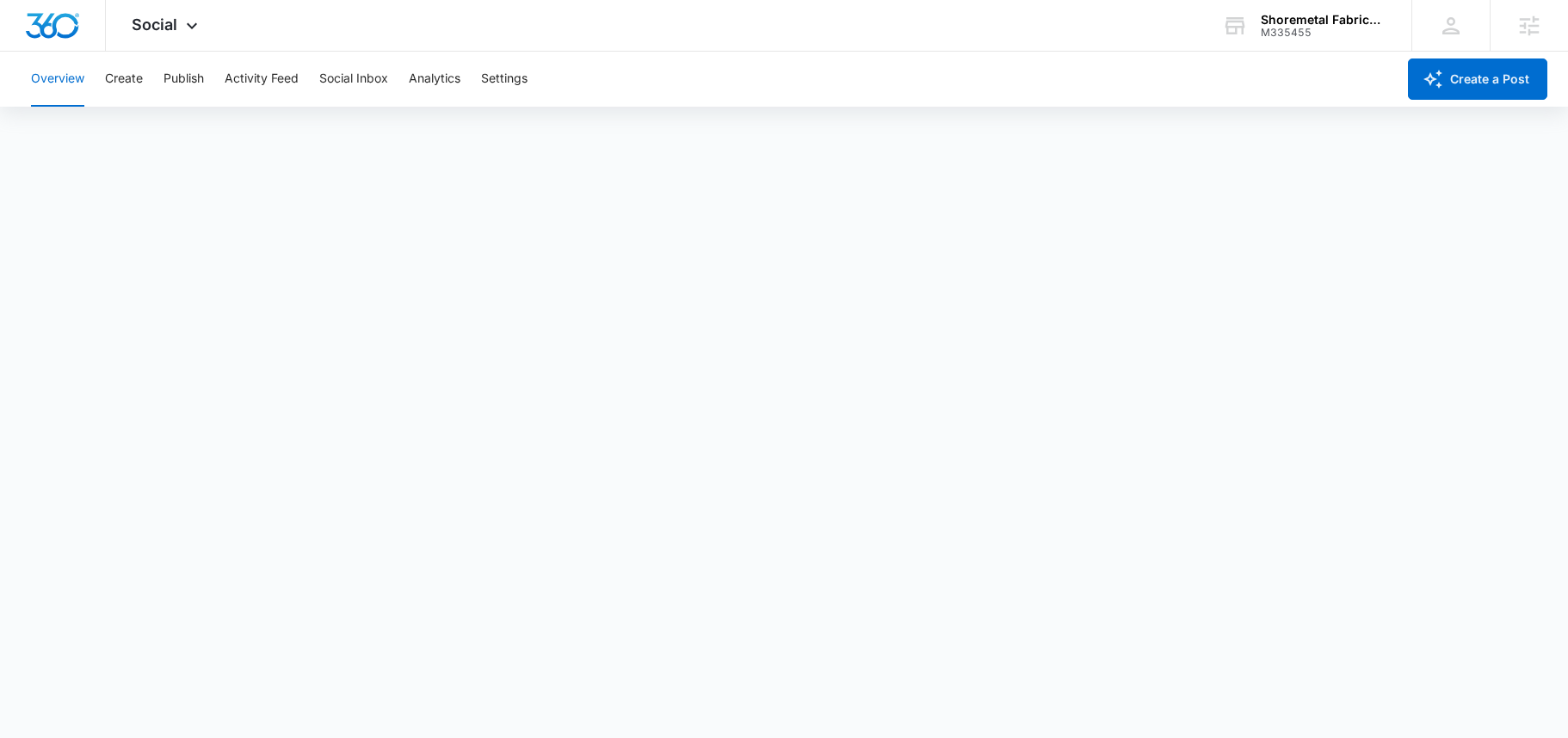
scroll to position [5, 0]
click at [92, 86] on div "Overview Create Publish Activity Feed Social Inbox Analytics Settings" at bounding box center [708, 79] width 1375 height 55
click at [127, 79] on button "Create" at bounding box center [124, 79] width 38 height 55
click at [67, 78] on button "Overview" at bounding box center [57, 79] width 53 height 55
